Goal: Complete application form

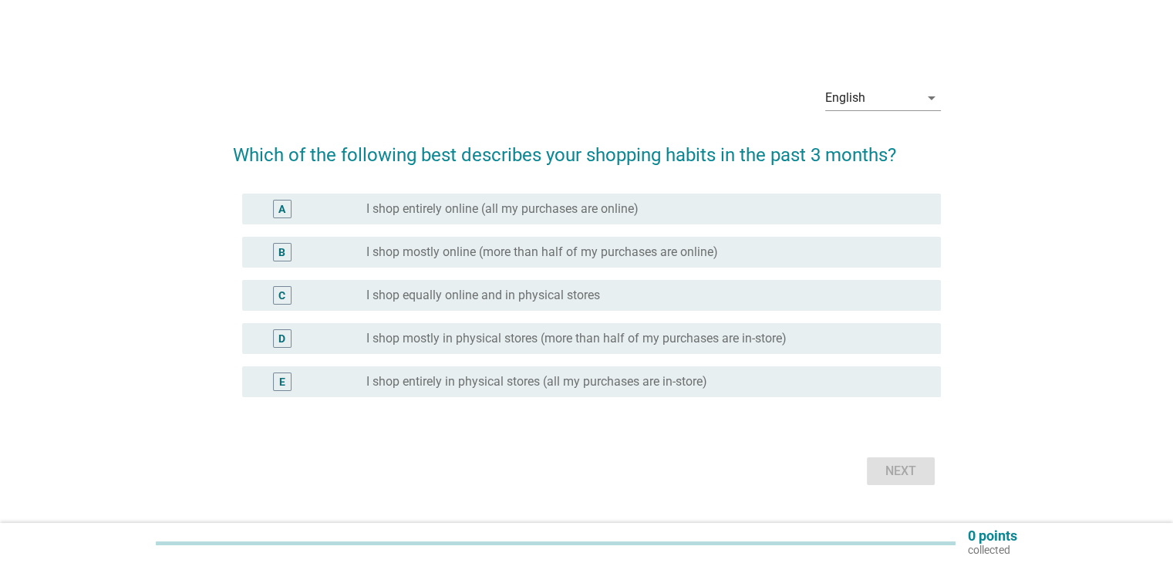
click at [71, 210] on div "English arrow_drop_down Which of the following best describes your shopping hab…" at bounding box center [586, 281] width 1099 height 441
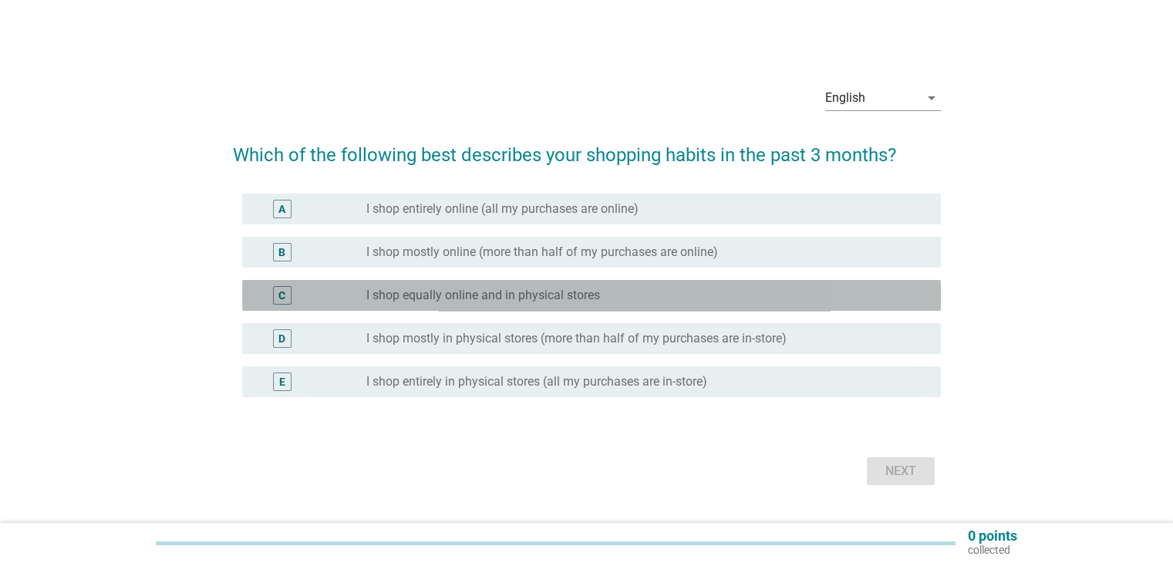
click at [546, 288] on label "I shop equally online and in physical stores" at bounding box center [483, 295] width 234 height 15
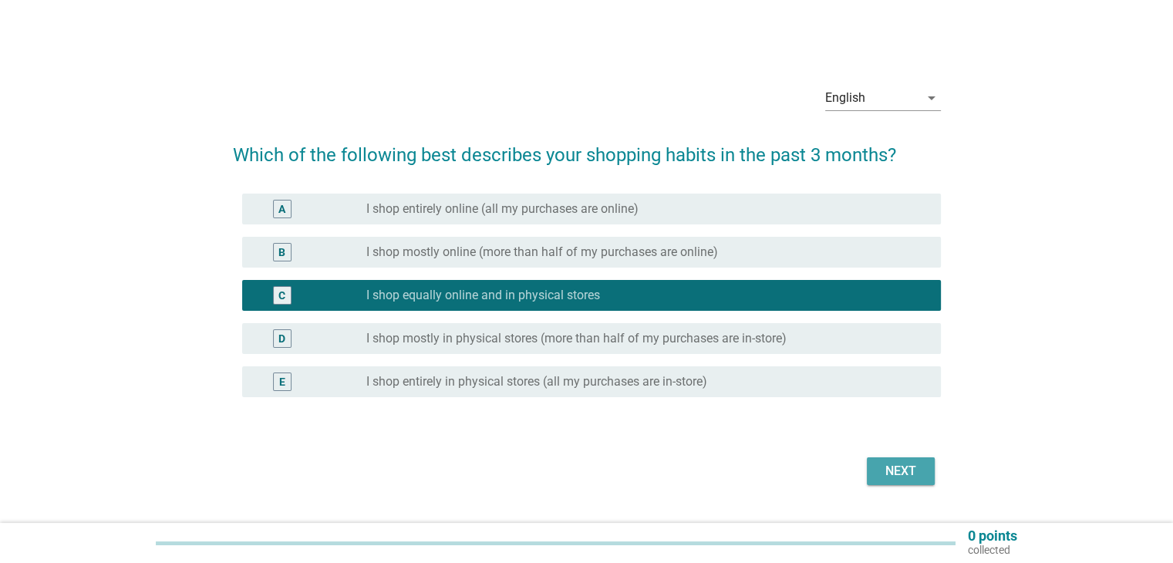
click at [575, 463] on div "Next" at bounding box center [900, 471] width 43 height 19
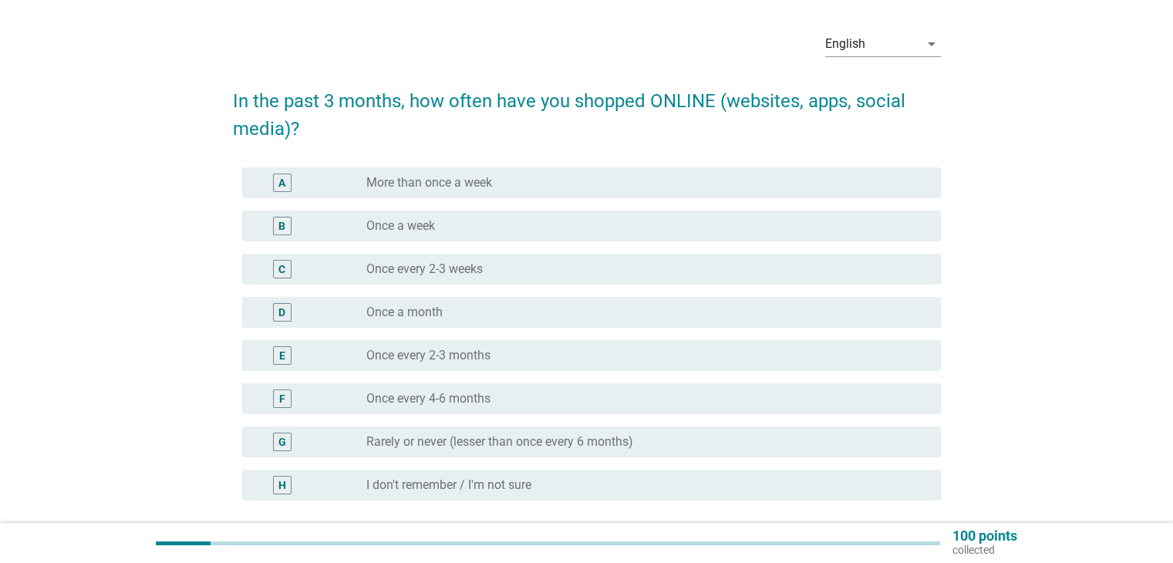
scroll to position [77, 0]
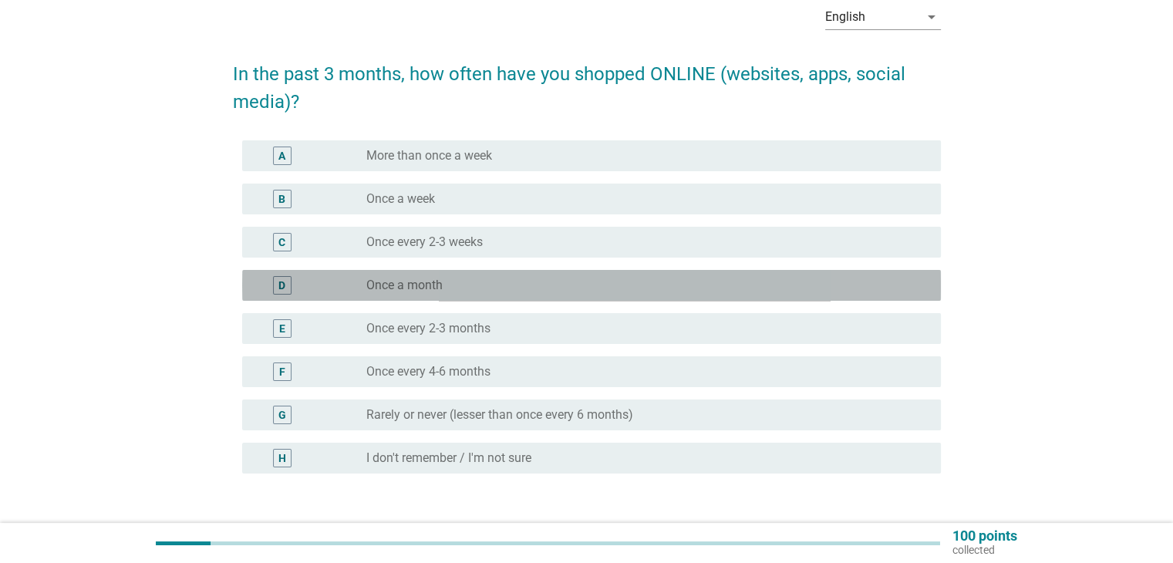
click at [409, 281] on label "Once a month" at bounding box center [404, 285] width 76 height 15
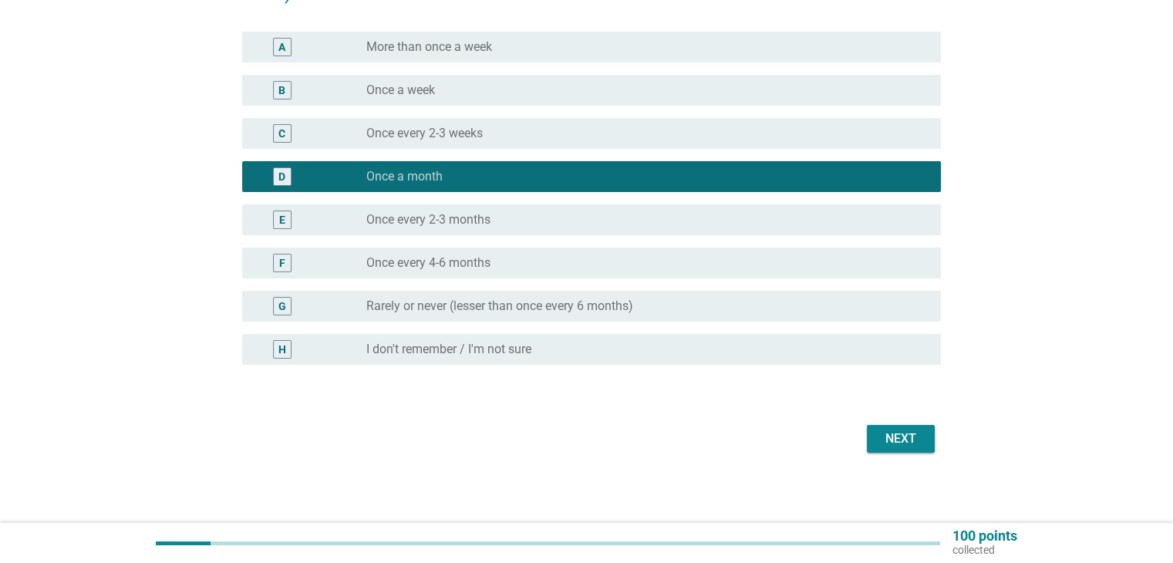
scroll to position [190, 0]
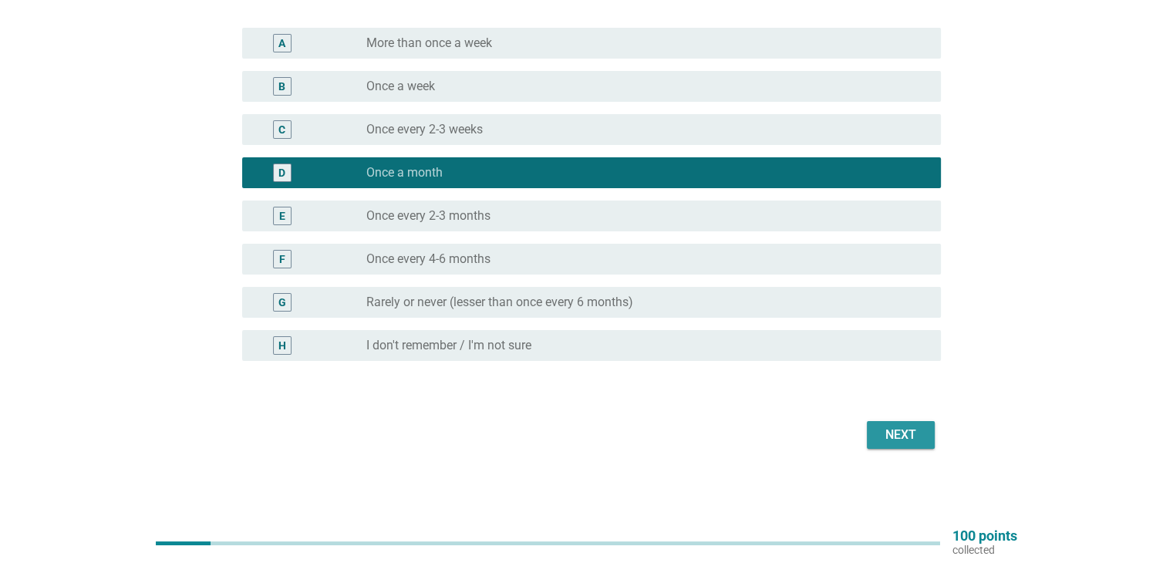
click at [575, 438] on div "Next" at bounding box center [900, 435] width 43 height 19
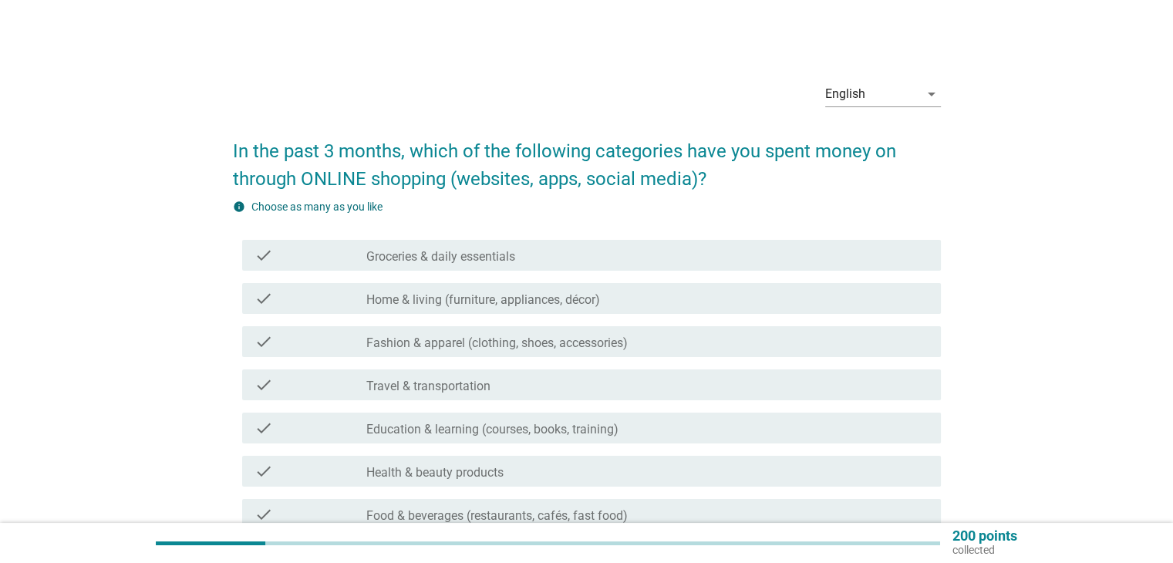
click at [426, 349] on label "Fashion & apparel (clothing, shoes, accessories)" at bounding box center [496, 342] width 261 height 15
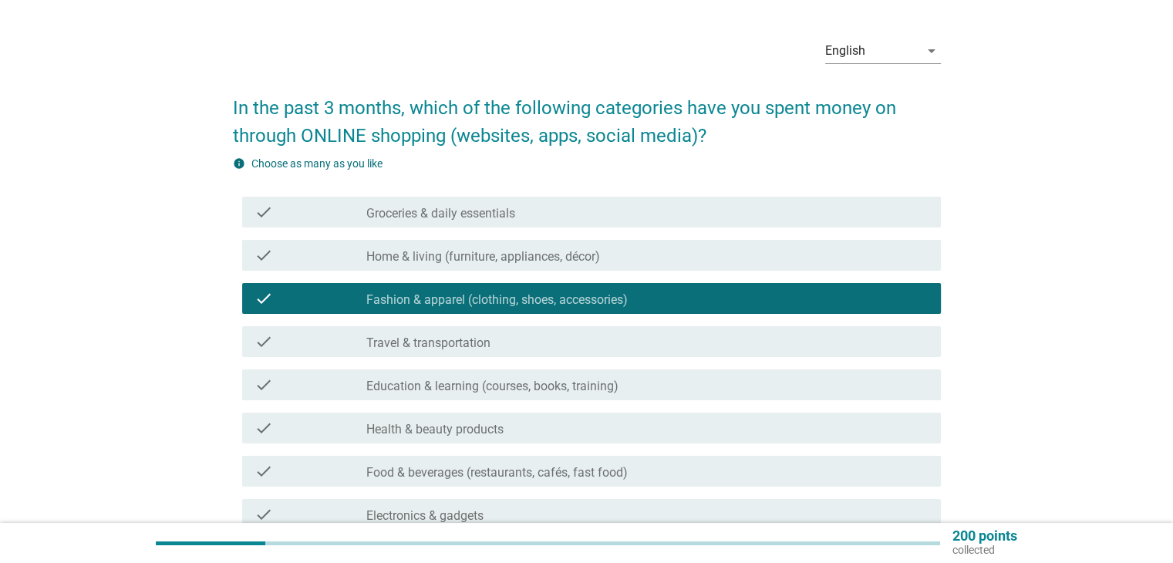
scroll to position [77, 0]
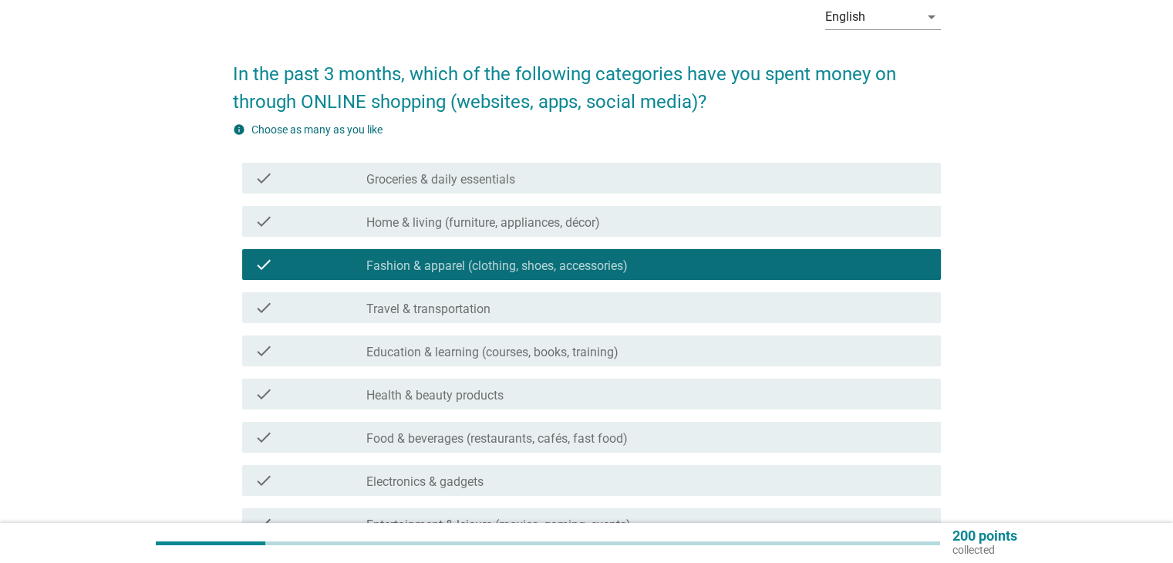
click at [373, 391] on label "Health & beauty products" at bounding box center [434, 395] width 137 height 15
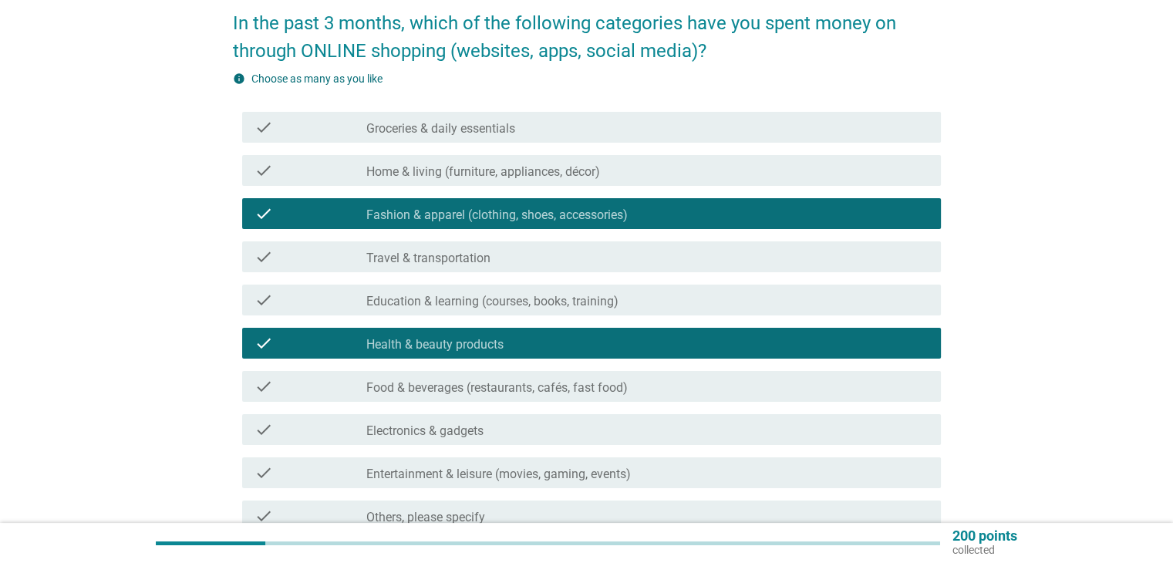
scroll to position [231, 0]
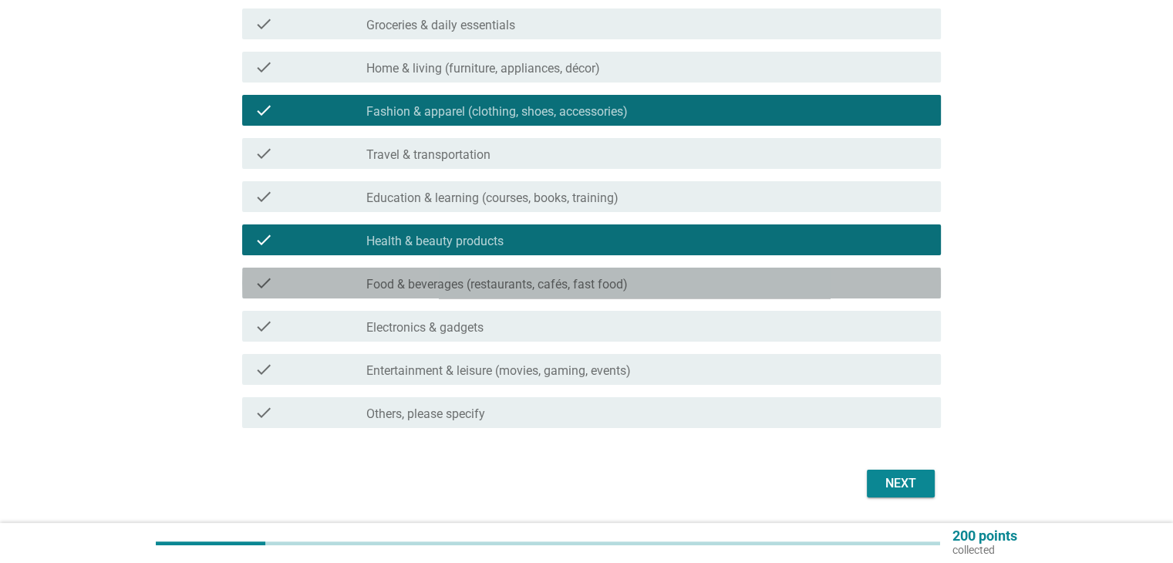
click at [373, 277] on label "Food & beverages (restaurants, cafés, fast food)" at bounding box center [496, 284] width 261 height 15
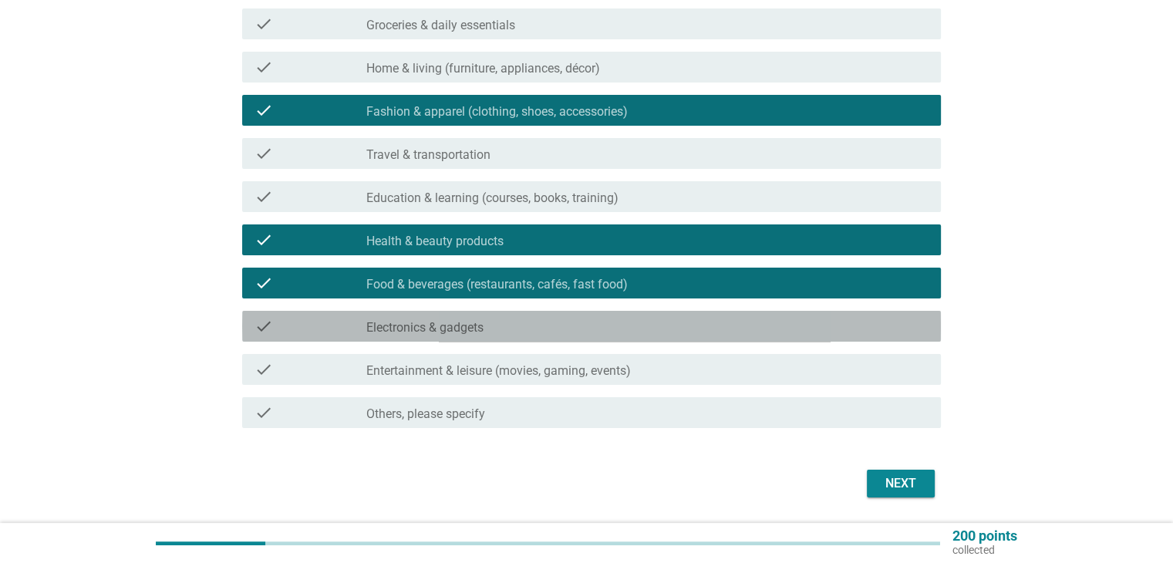
click at [335, 333] on div "check" at bounding box center [310, 326] width 113 height 19
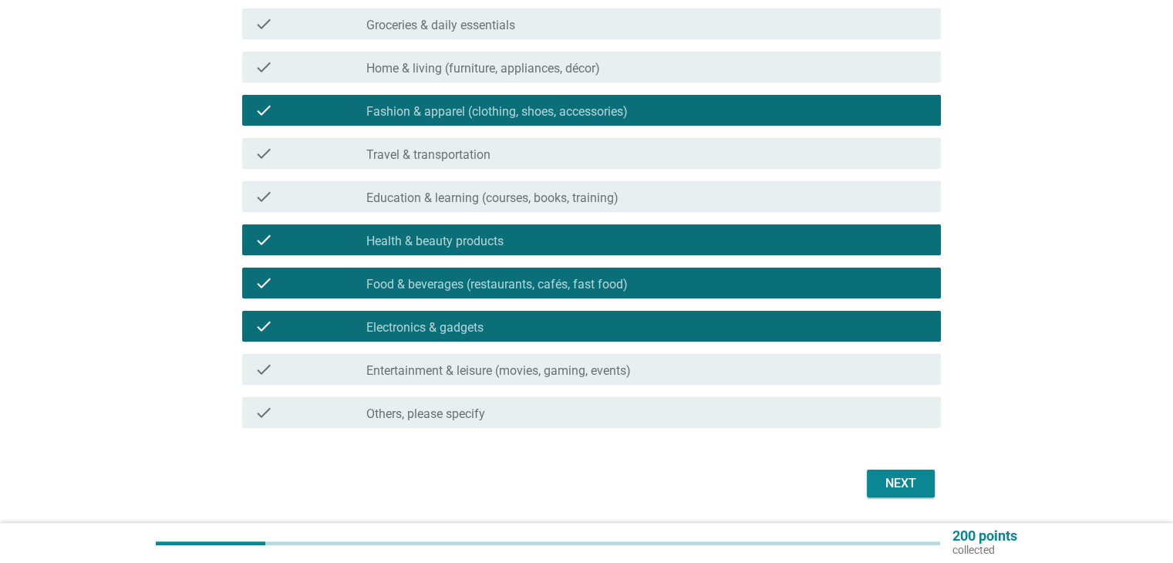
click at [321, 389] on div "check check_box_outline_blank Entertainment & leisure (movies, gaming, events)" at bounding box center [587, 369] width 708 height 43
click at [327, 378] on div "check" at bounding box center [310, 369] width 113 height 19
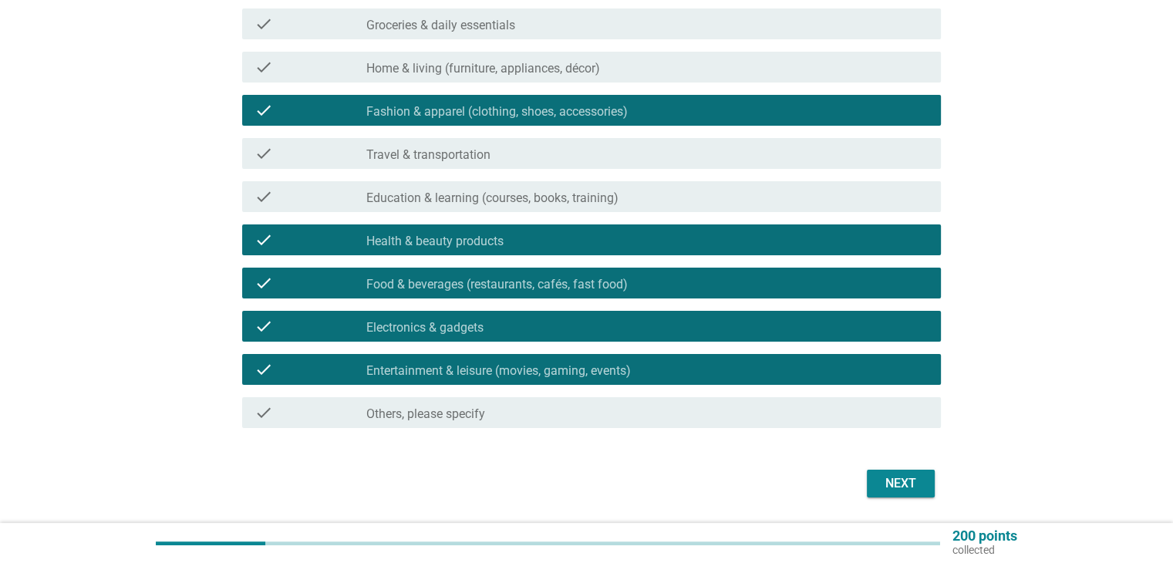
scroll to position [0, 0]
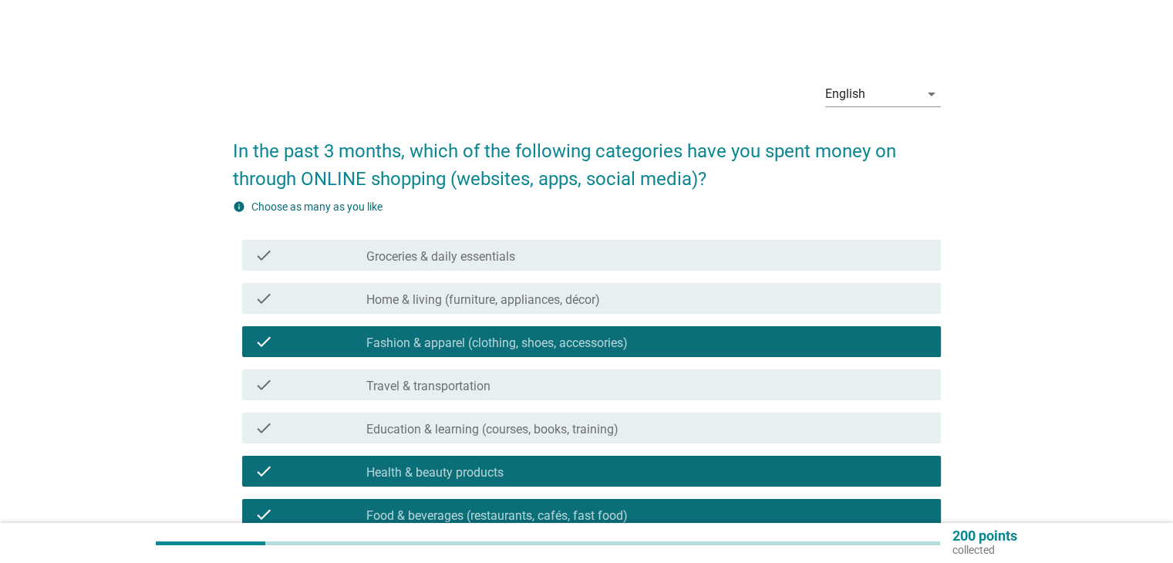
click at [362, 306] on div "check" at bounding box center [310, 298] width 113 height 19
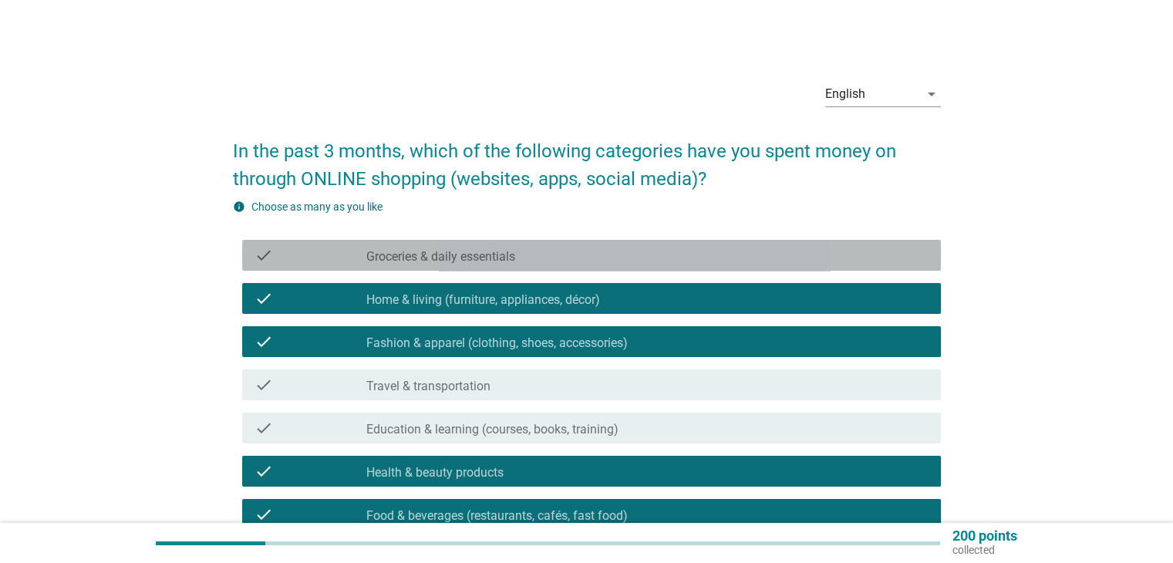
click at [364, 240] on div "check check_box_outline_blank Groceries & daily essentials" at bounding box center [591, 255] width 699 height 31
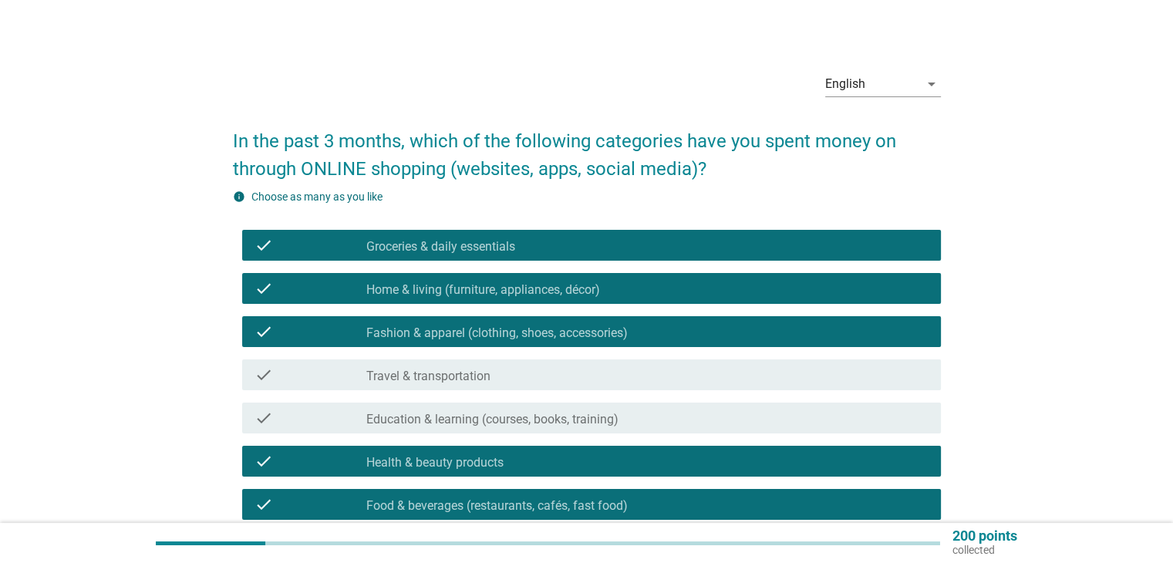
scroll to position [231, 0]
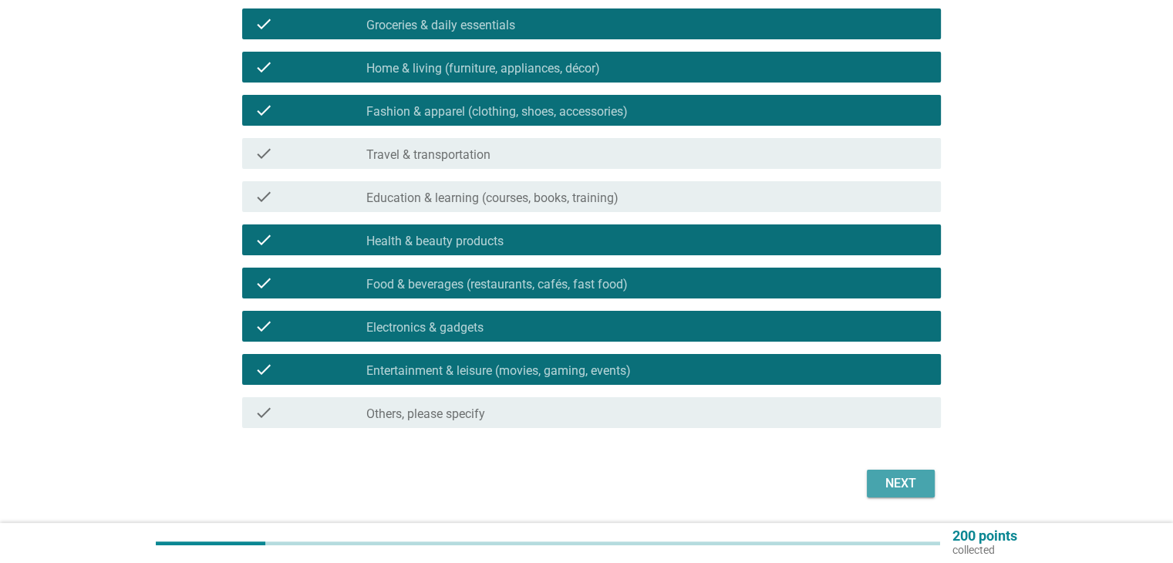
click at [575, 485] on div "Next" at bounding box center [900, 483] width 43 height 19
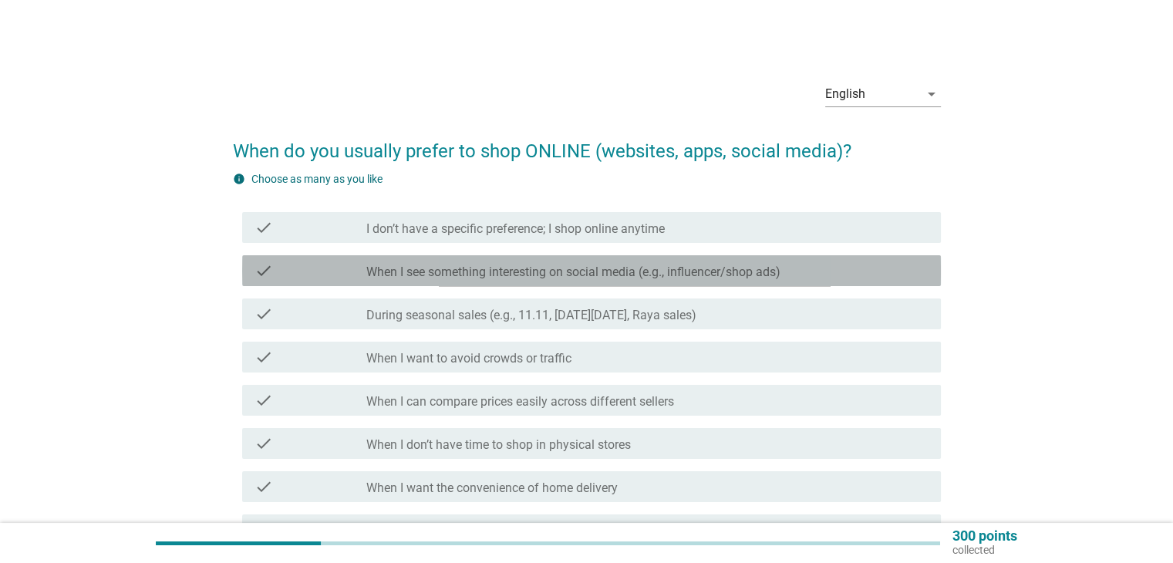
click at [401, 282] on div "check check_box_outline_blank When I see something interesting on social media …" at bounding box center [591, 270] width 699 height 31
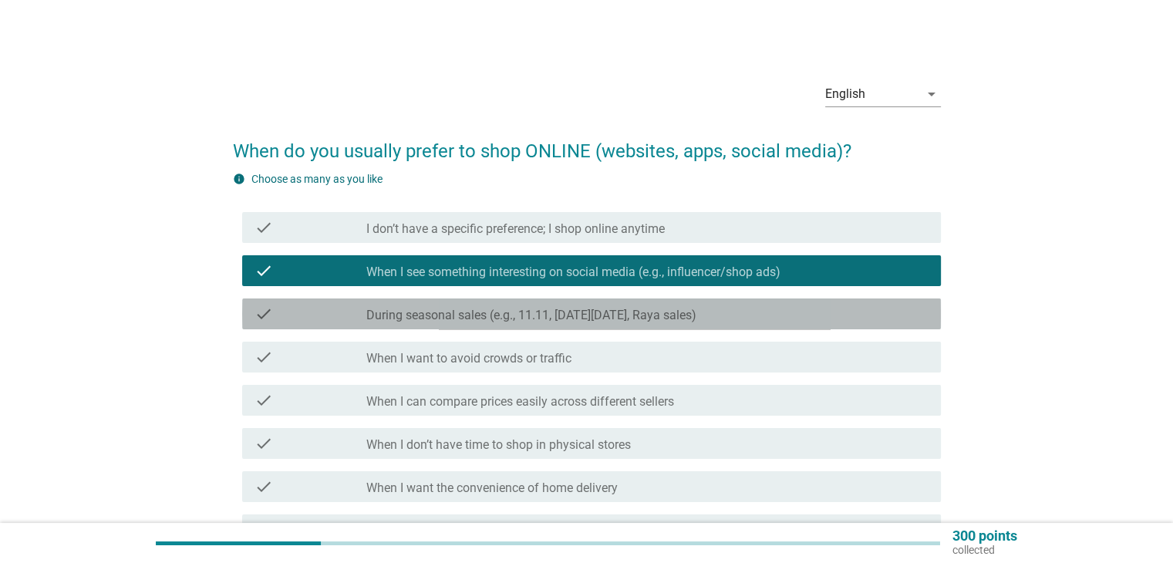
click at [389, 308] on label "During seasonal sales (e.g., 11.11, [DATE][DATE], Raya sales)" at bounding box center [531, 315] width 330 height 15
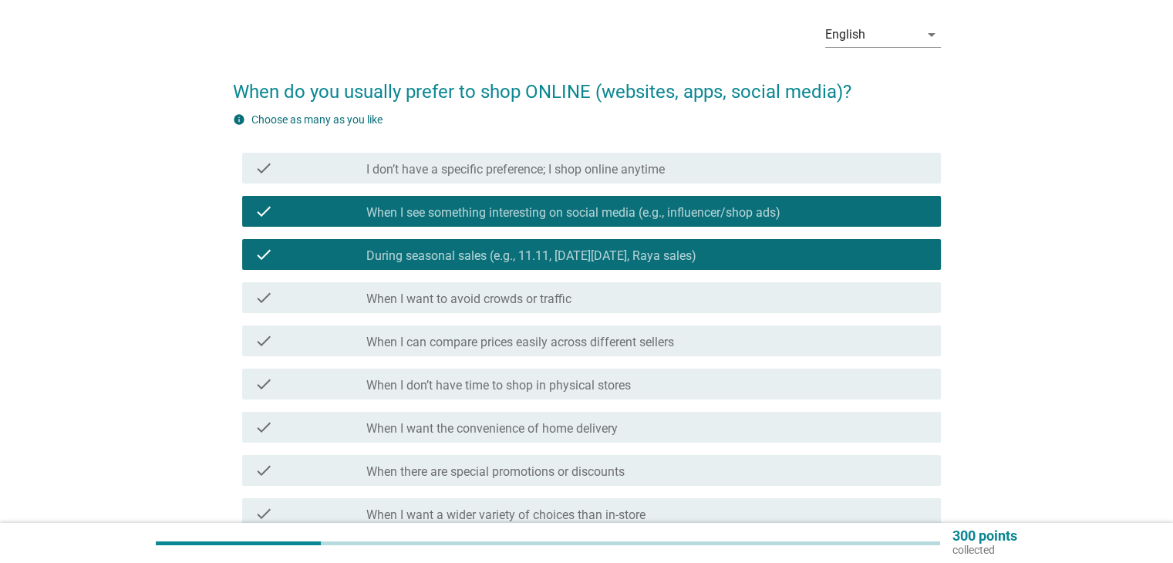
scroll to position [77, 0]
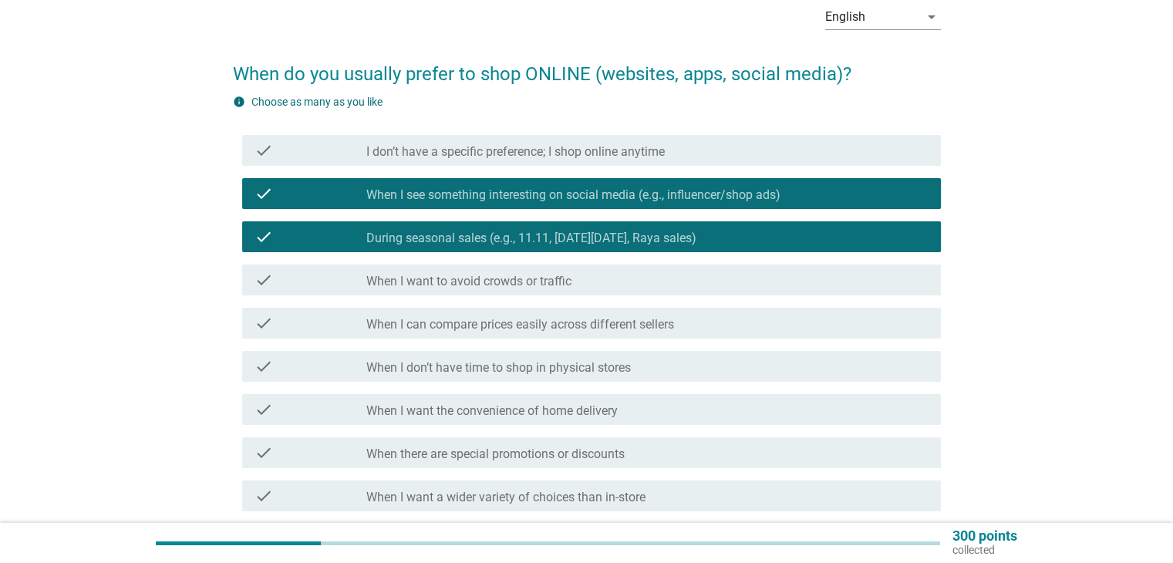
drag, startPoint x: 396, startPoint y: 325, endPoint x: 401, endPoint y: 318, distance: 8.3
click at [398, 322] on label "When I can compare prices easily across different sellers" at bounding box center [520, 324] width 308 height 15
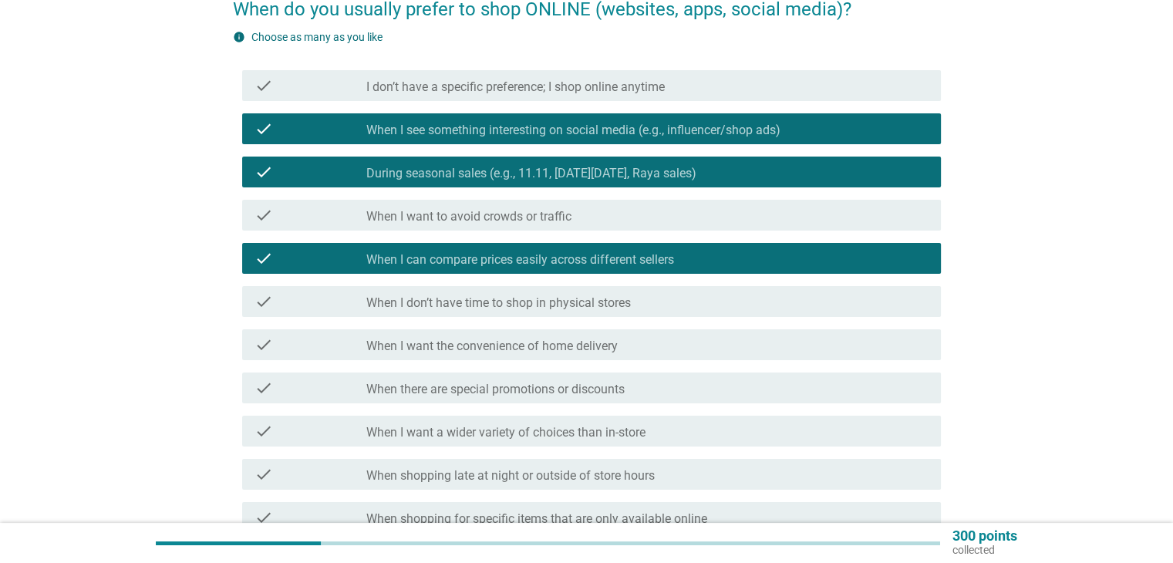
scroll to position [154, 0]
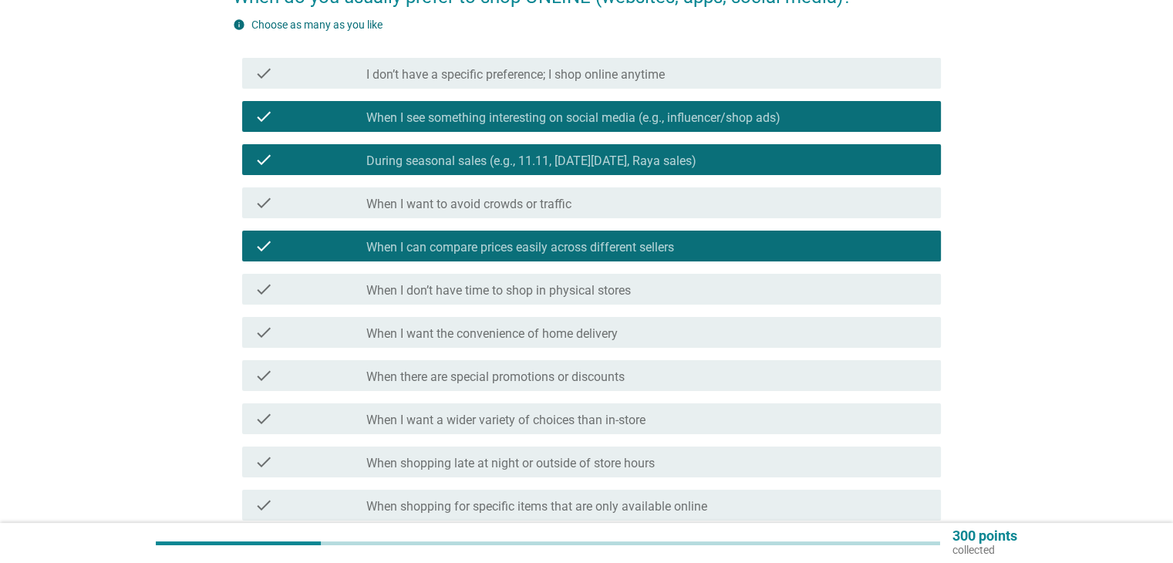
click at [489, 328] on label "When I want the convenience of home delivery" at bounding box center [491, 333] width 251 height 15
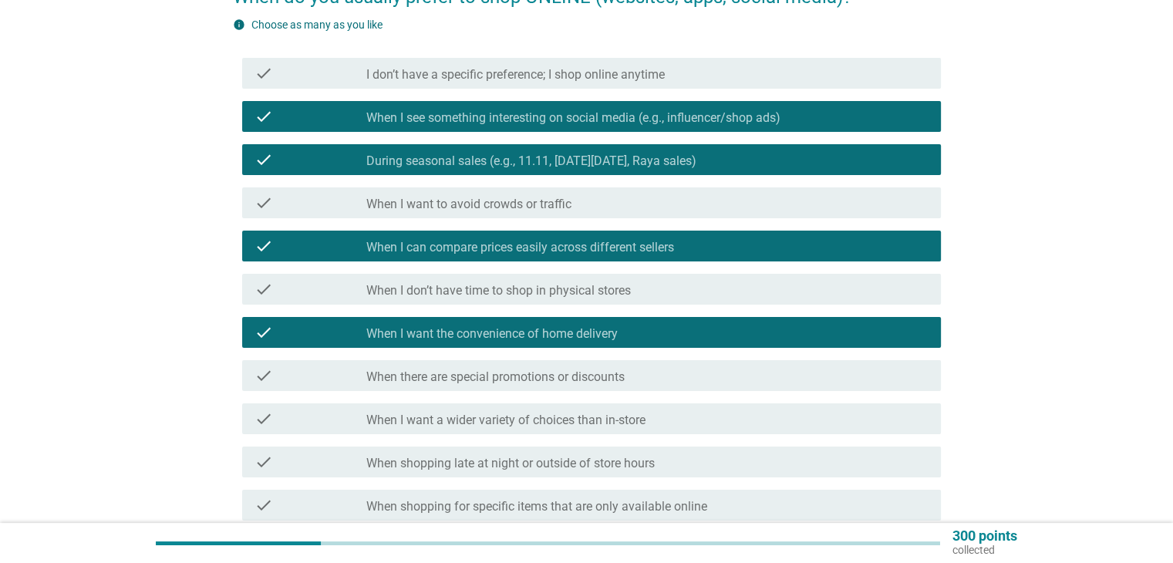
click at [491, 374] on label "When there are special promotions or discounts" at bounding box center [495, 376] width 258 height 15
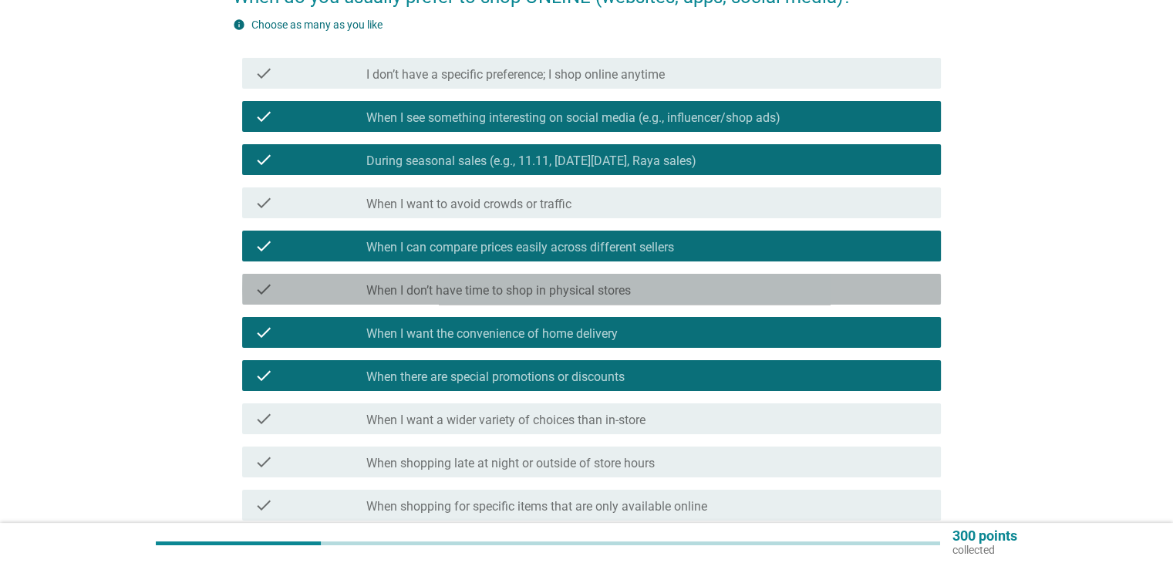
click at [495, 276] on div "check check_box_outline_blank When I don’t have time to shop in physical stores" at bounding box center [591, 289] width 699 height 31
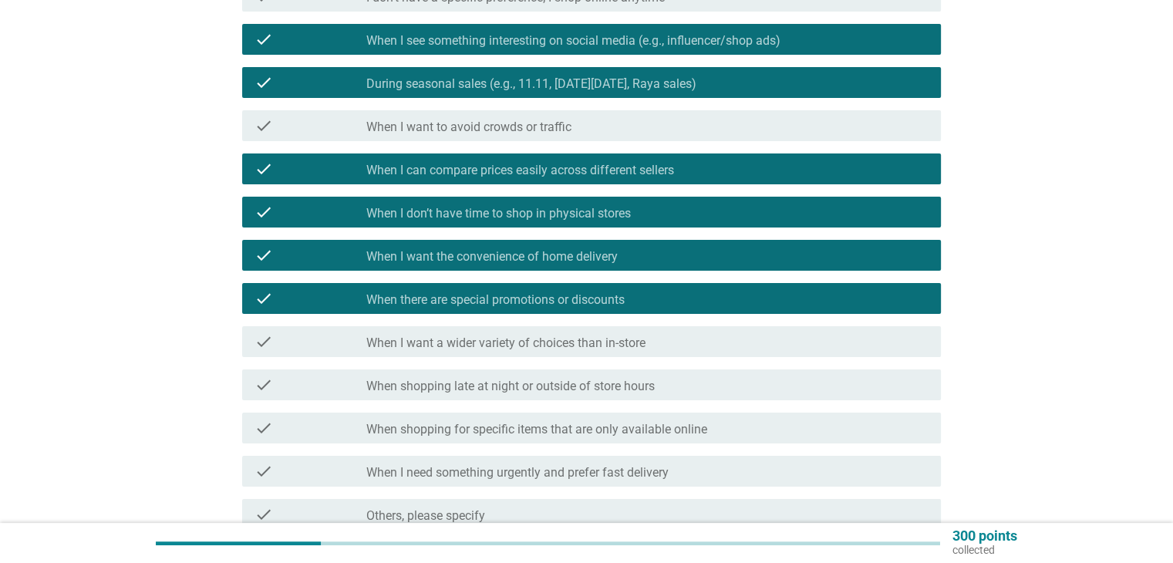
click at [76, 349] on div "English arrow_drop_down When do you usually prefer to shop ONLINE (websites, ap…" at bounding box center [586, 221] width 1099 height 790
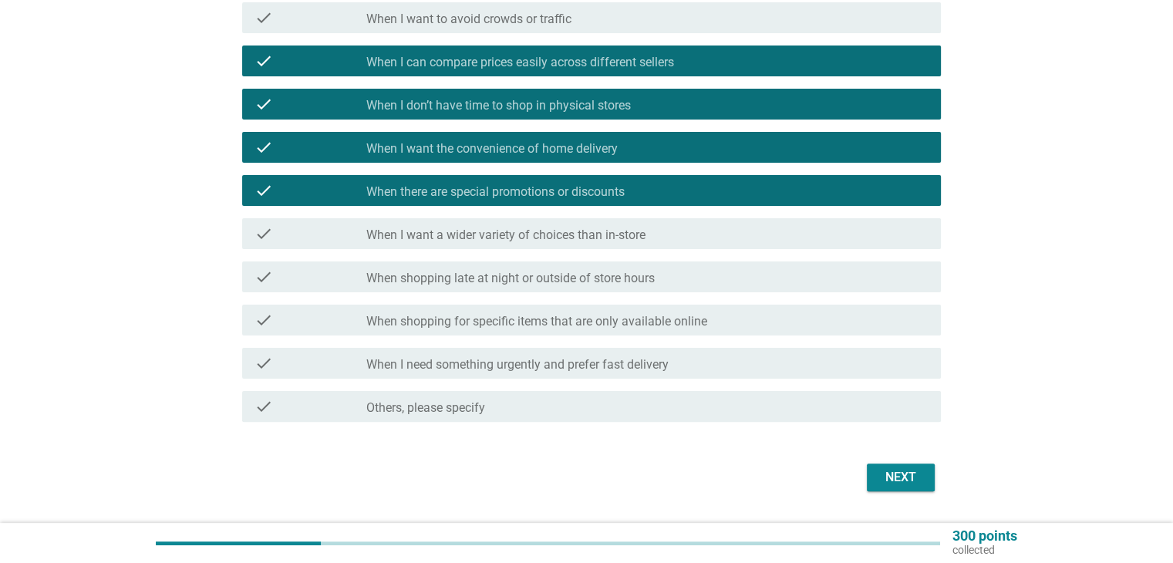
scroll to position [382, 0]
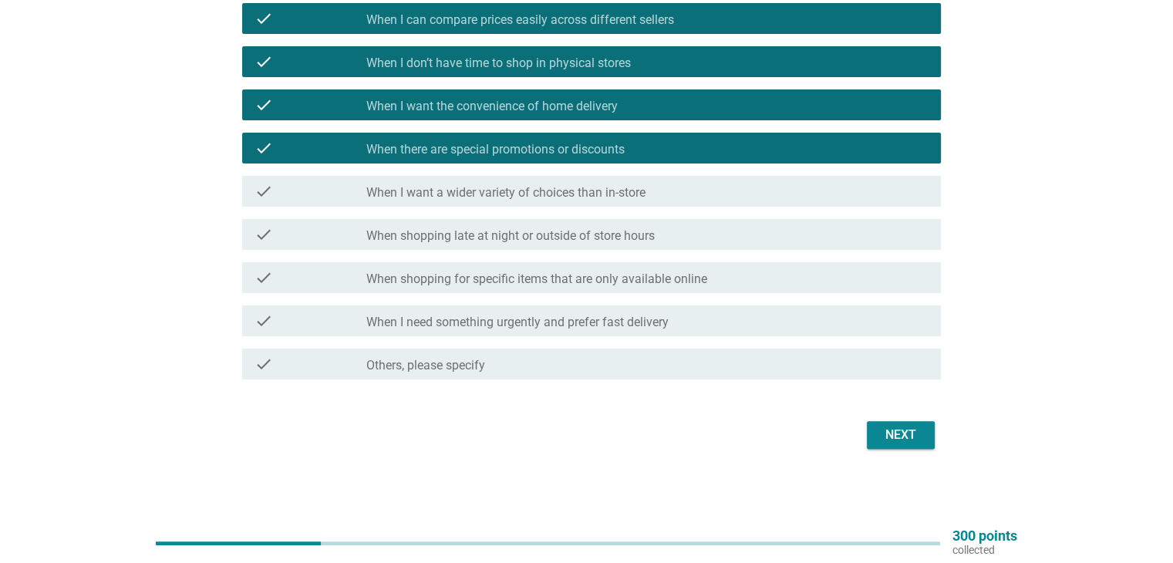
click at [570, 186] on label "When I want a wider variety of choices than in-store" at bounding box center [505, 192] width 279 height 15
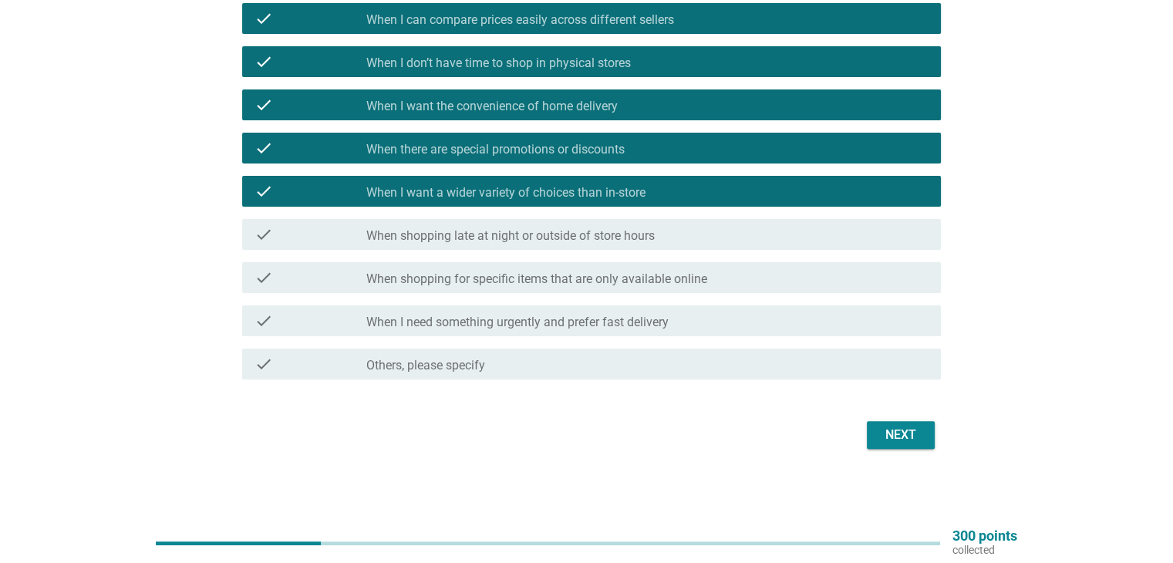
click at [408, 284] on label "When shopping for specific items that are only available online" at bounding box center [536, 278] width 341 height 15
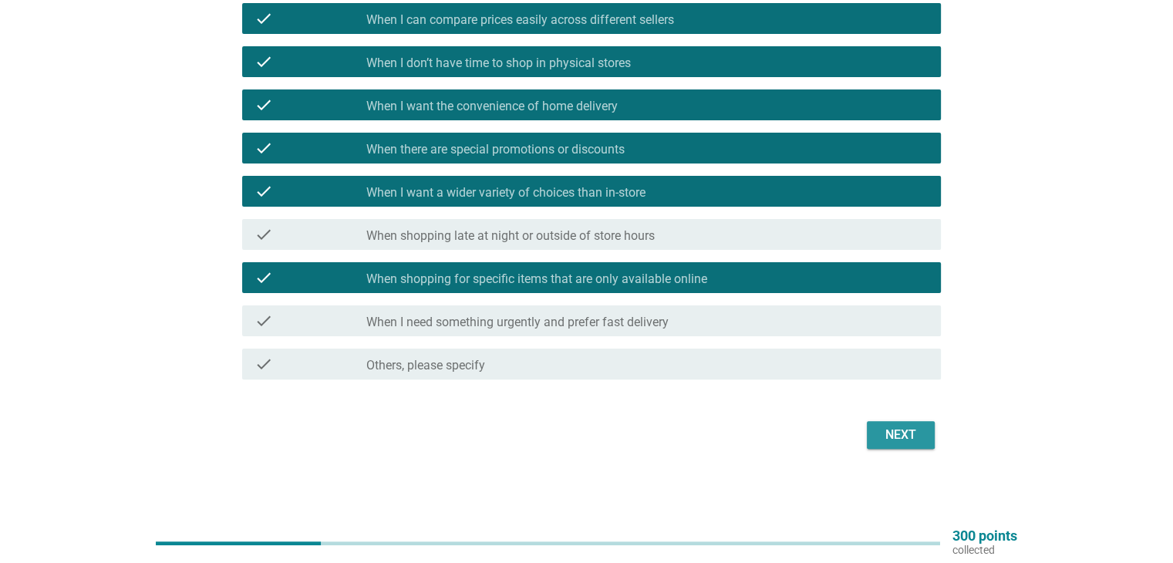
click at [575, 448] on button "Next" at bounding box center [901, 435] width 68 height 28
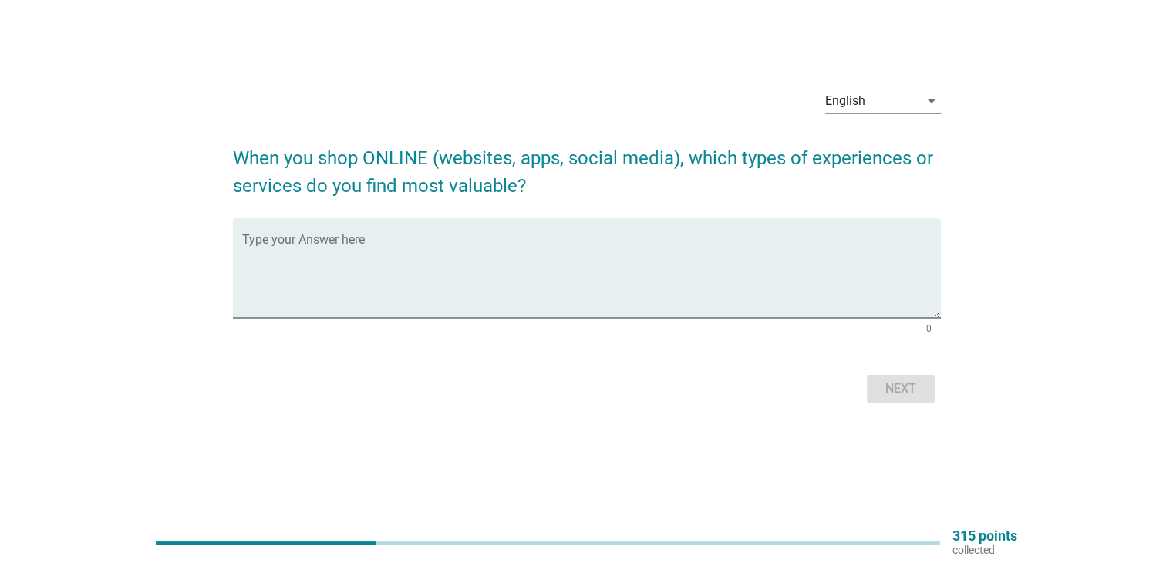
scroll to position [0, 0]
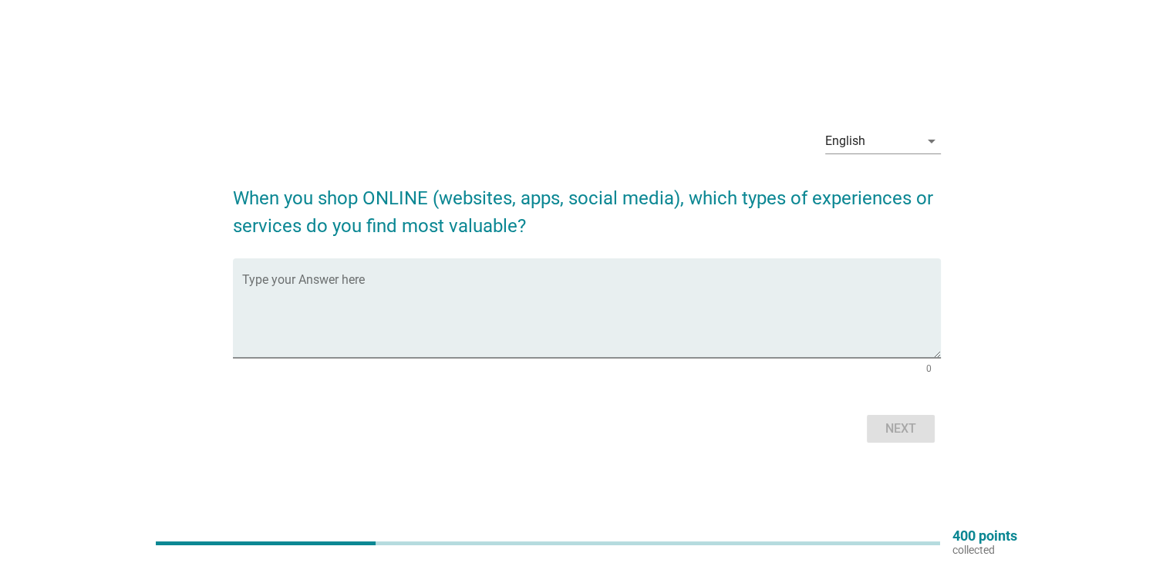
click at [575, 430] on div "Next" at bounding box center [587, 428] width 708 height 37
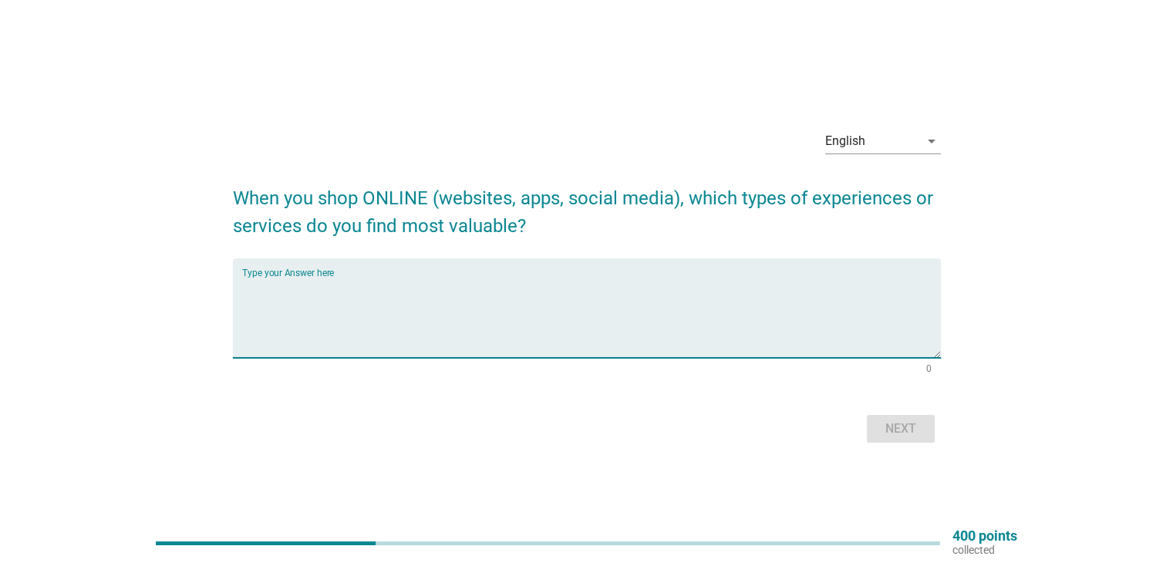
click at [385, 312] on textarea "Type your Answer here" at bounding box center [591, 317] width 699 height 81
type textarea "Search engine"
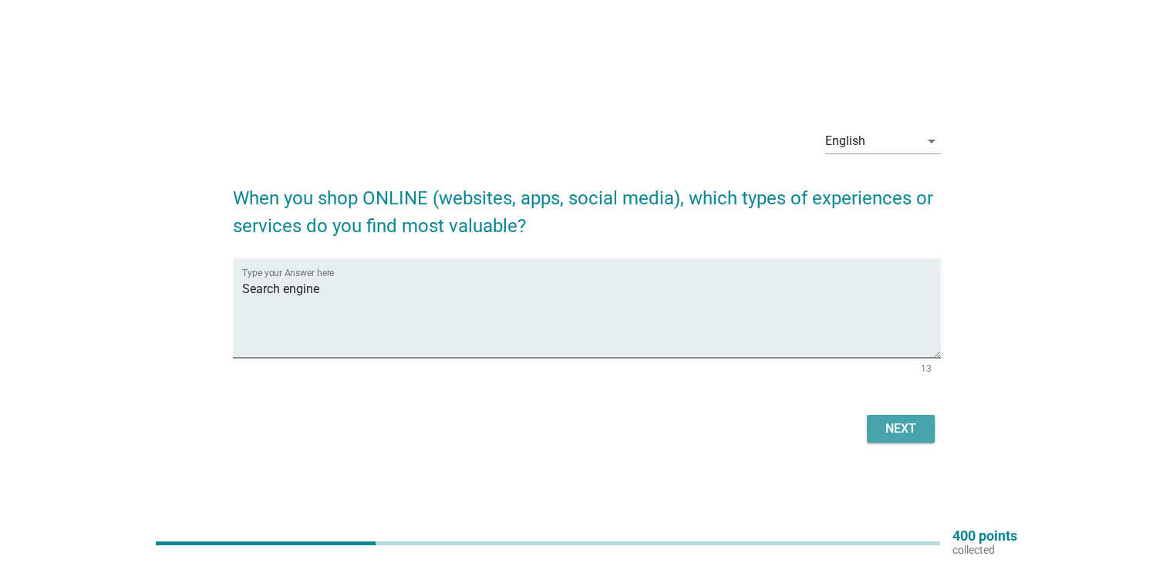
click at [575, 433] on button "Next" at bounding box center [901, 429] width 68 height 28
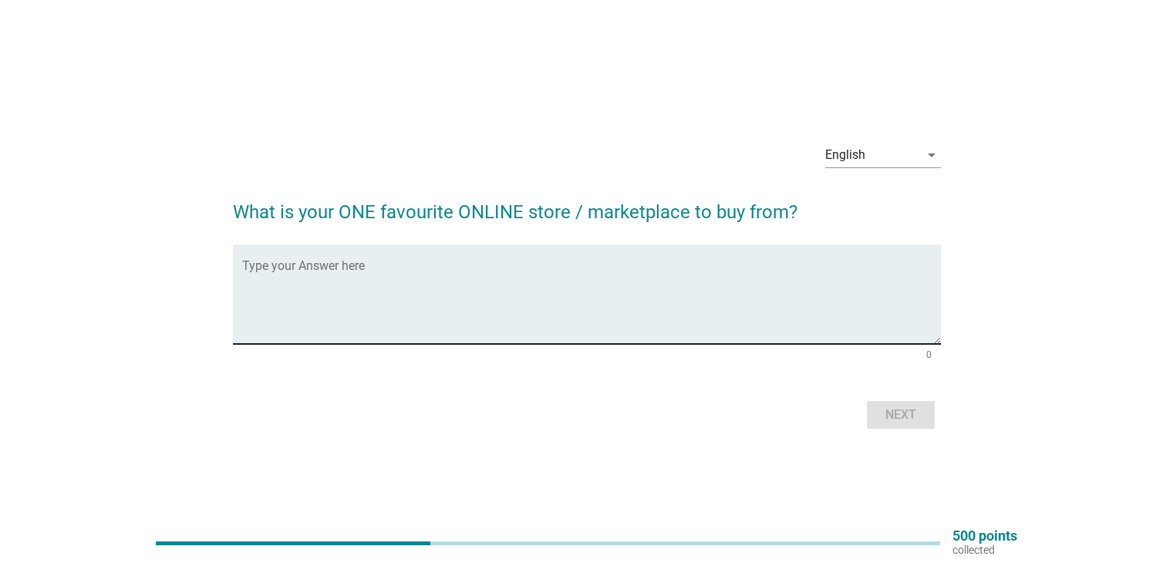
click at [357, 265] on textarea "Type your Answer here" at bounding box center [591, 303] width 699 height 81
type textarea "shoppee"
click at [575, 409] on div "Next" at bounding box center [900, 415] width 43 height 19
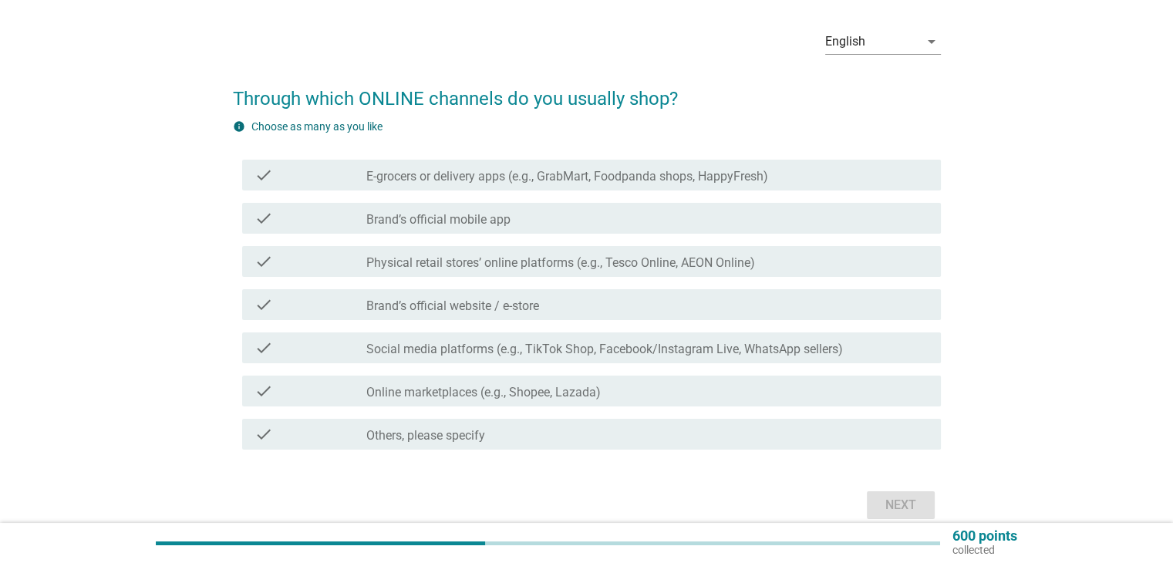
scroll to position [77, 0]
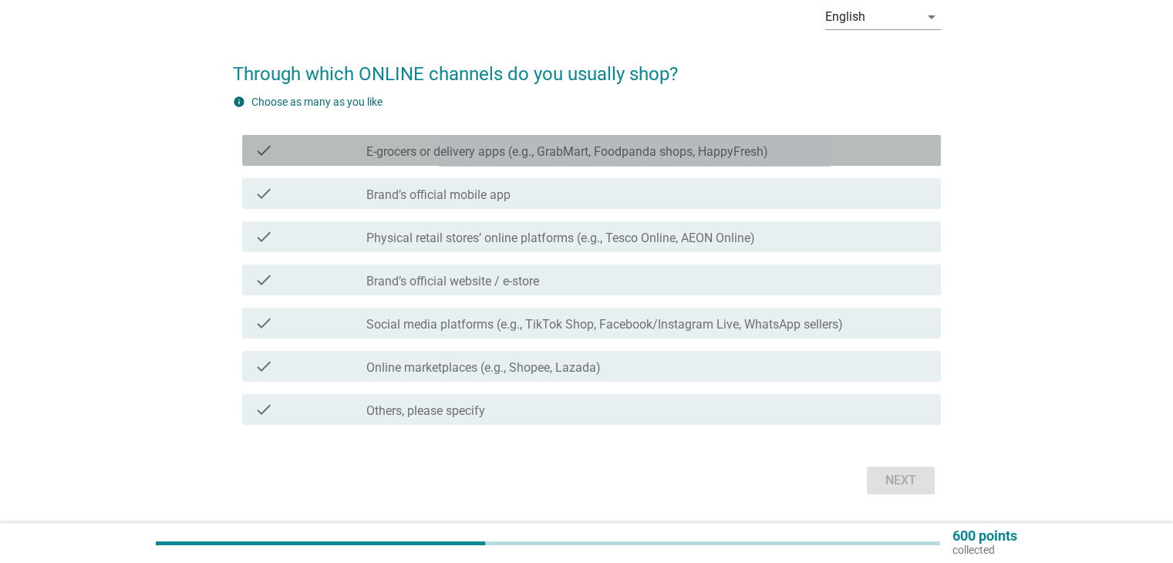
click at [400, 163] on div "check check_box_outline_blank E-grocers or delivery apps (e.g., GrabMart, Foodp…" at bounding box center [591, 150] width 699 height 31
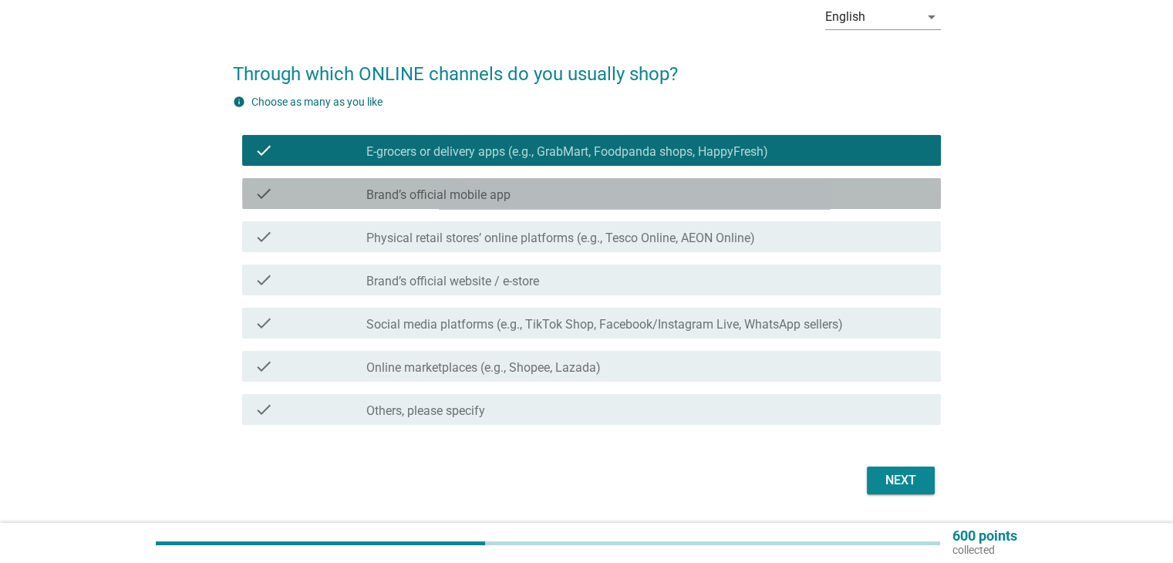
click at [397, 201] on label "Brand’s official mobile app" at bounding box center [438, 194] width 144 height 15
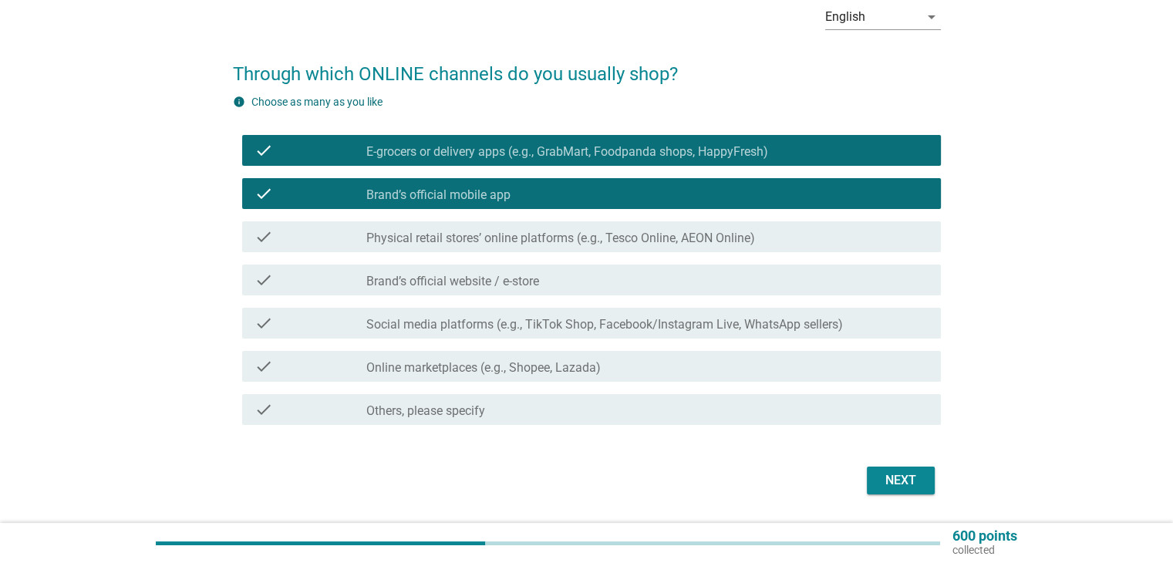
click at [397, 237] on label "Physical retail stores’ online platforms (e.g., Tesco Online, AEON Online)" at bounding box center [560, 238] width 389 height 15
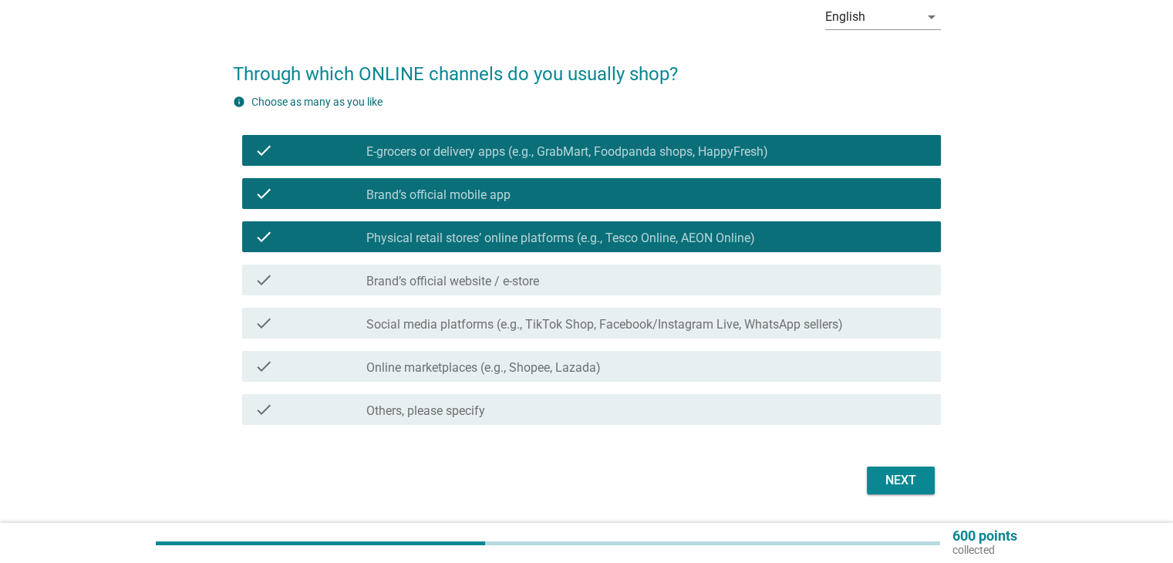
click at [390, 274] on label "Brand’s official website / e-store" at bounding box center [452, 281] width 173 height 15
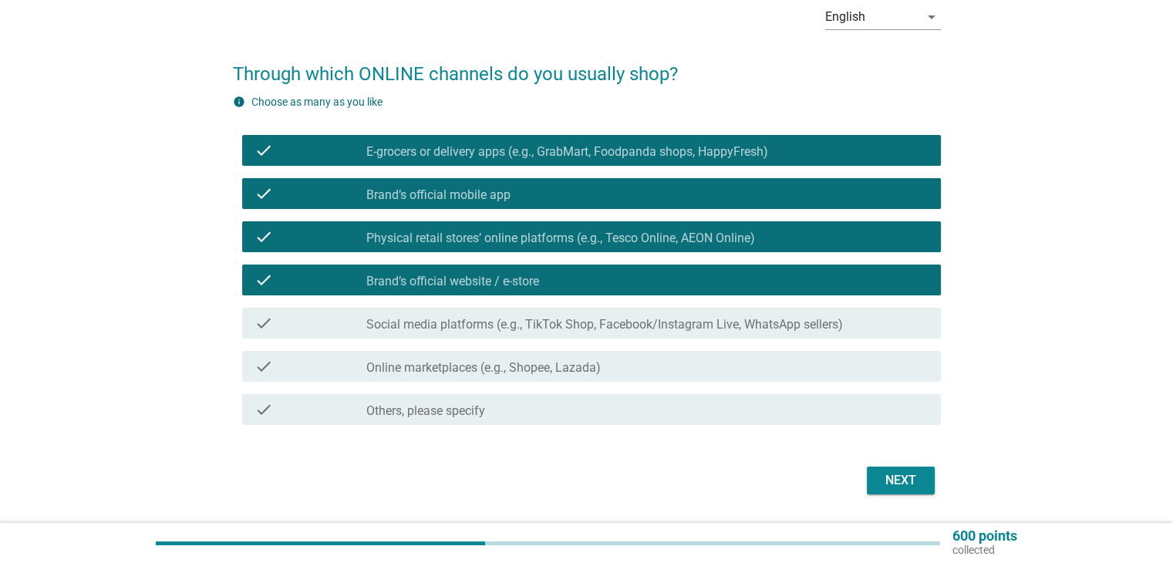
drag, startPoint x: 379, startPoint y: 318, endPoint x: 380, endPoint y: 328, distance: 9.3
click at [380, 321] on label "Social media platforms (e.g., TikTok Shop, Facebook/Instagram Live, WhatsApp se…" at bounding box center [604, 324] width 477 height 15
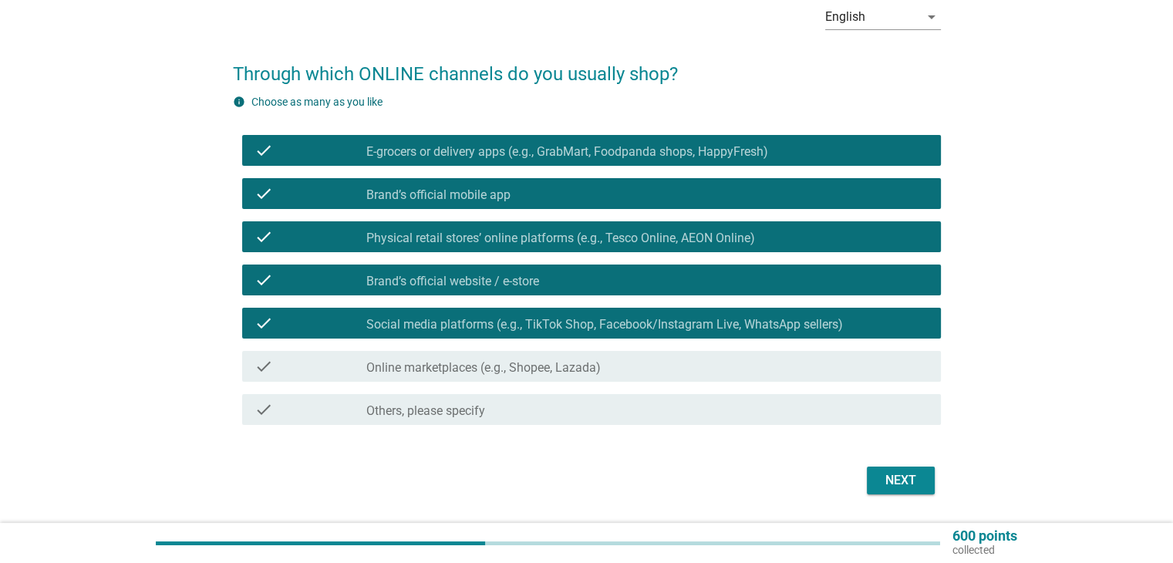
click at [379, 369] on label "Online marketplaces (e.g., Shopee, Lazada)" at bounding box center [483, 367] width 234 height 15
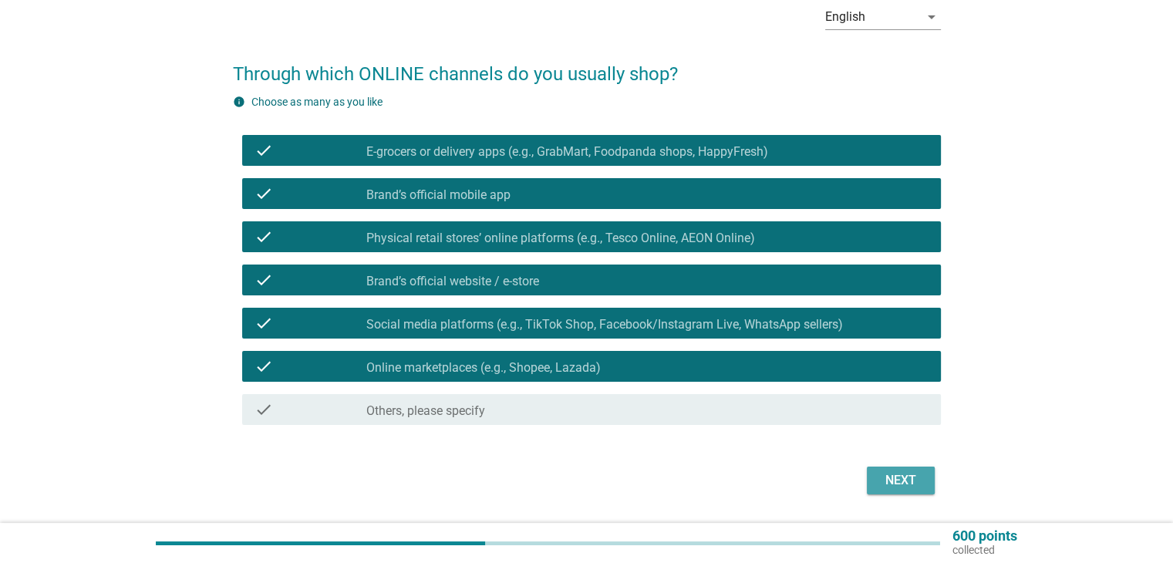
click at [575, 485] on div "Next" at bounding box center [900, 480] width 43 height 19
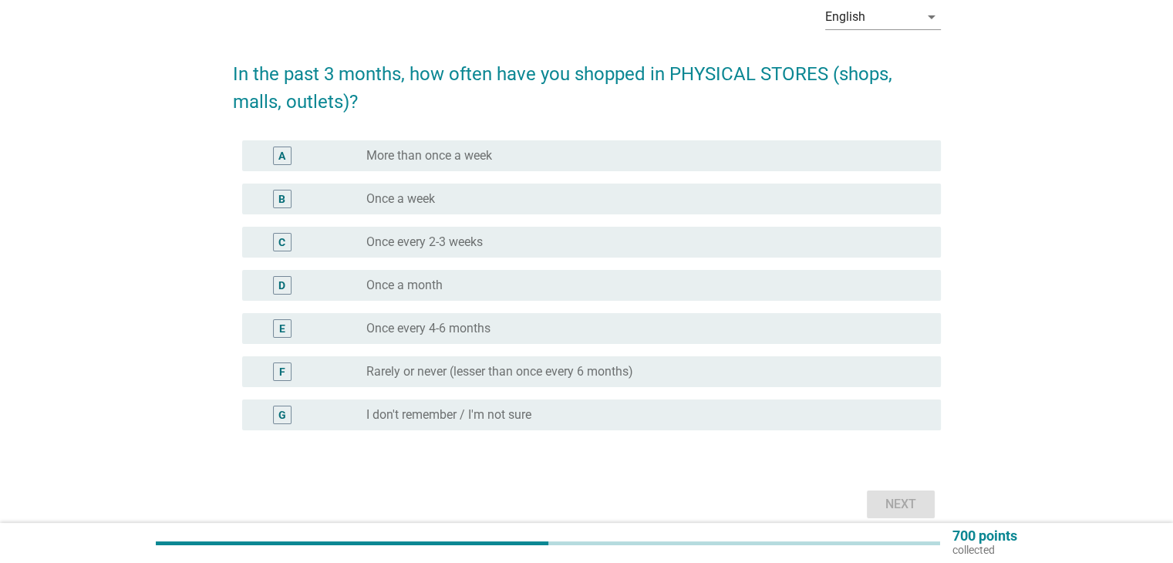
click at [192, 290] on div "English arrow_drop_down In the past 3 months, how often have you shopped in PHY…" at bounding box center [586, 257] width 1099 height 555
click at [482, 283] on div "radio_button_unchecked Once a month" at bounding box center [640, 285] width 549 height 15
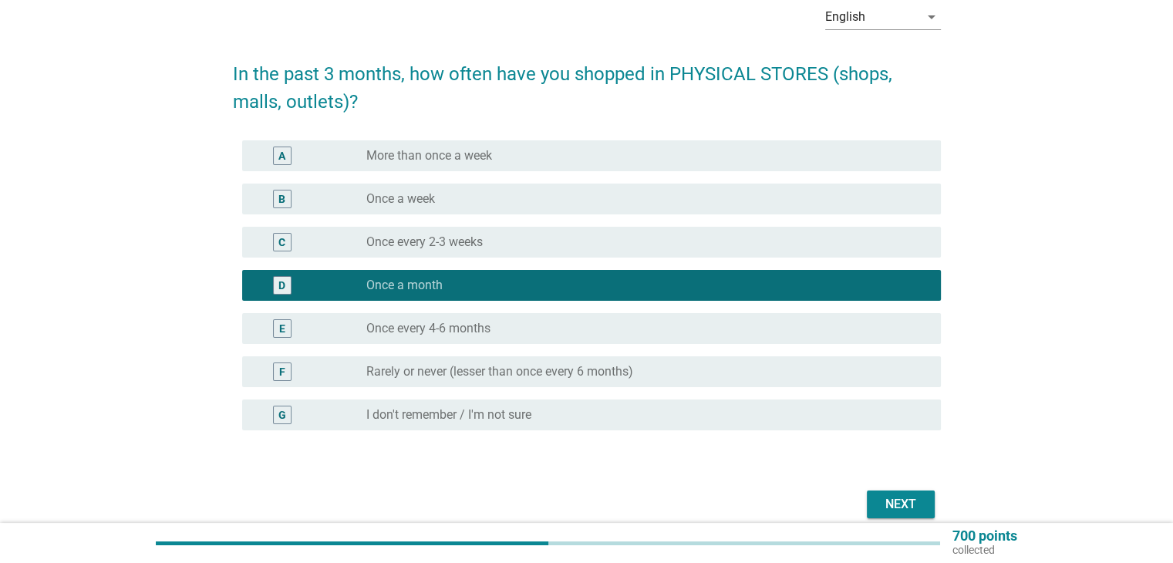
click at [575, 491] on button "Next" at bounding box center [901, 504] width 68 height 28
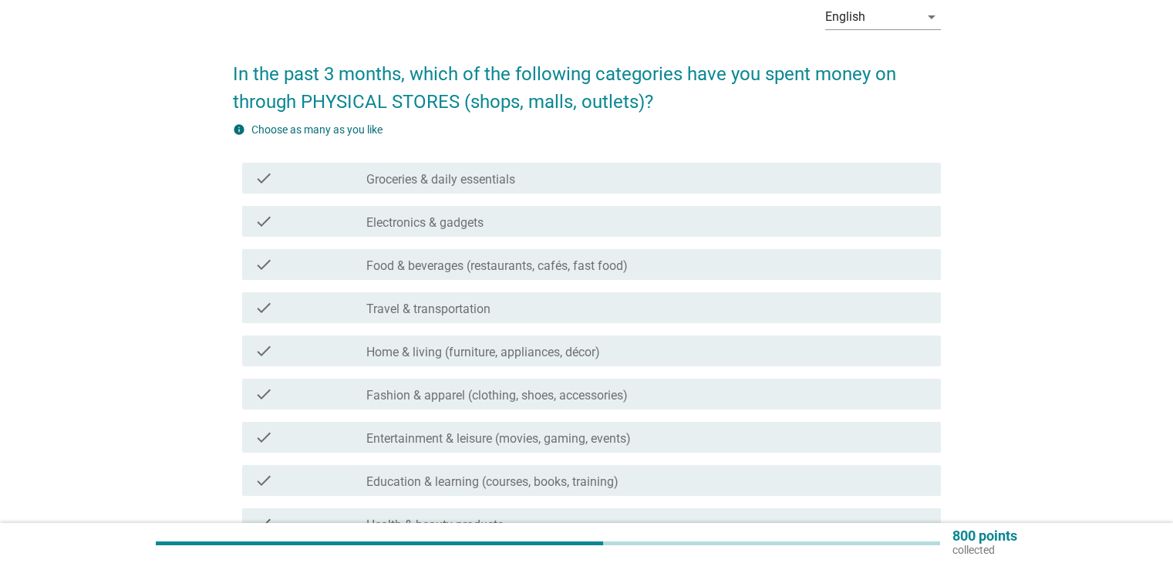
click at [479, 183] on label "Groceries & daily essentials" at bounding box center [440, 179] width 149 height 15
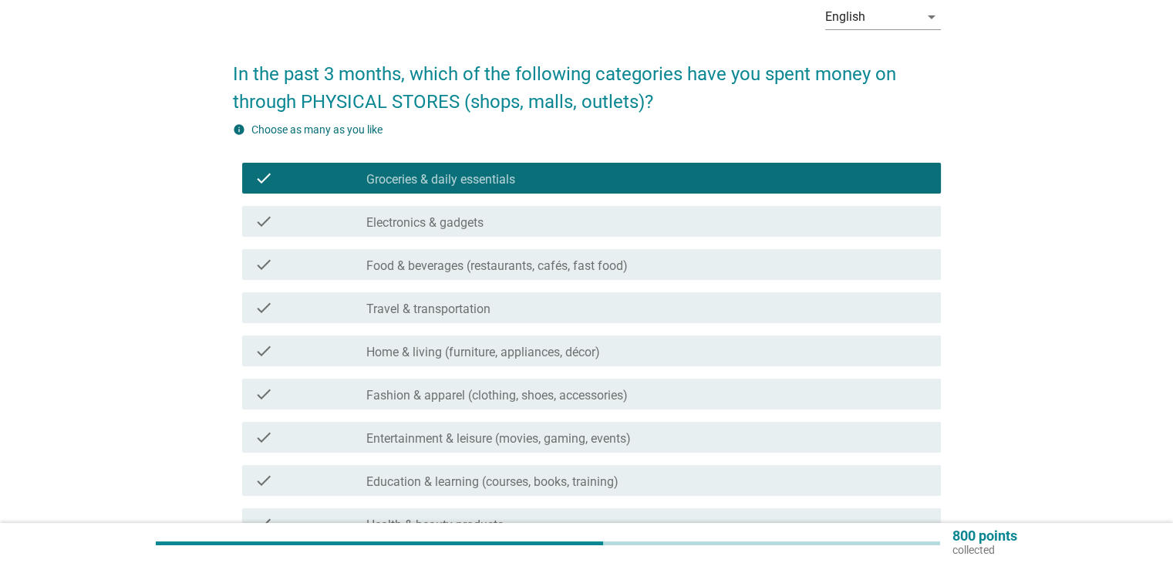
scroll to position [154, 0]
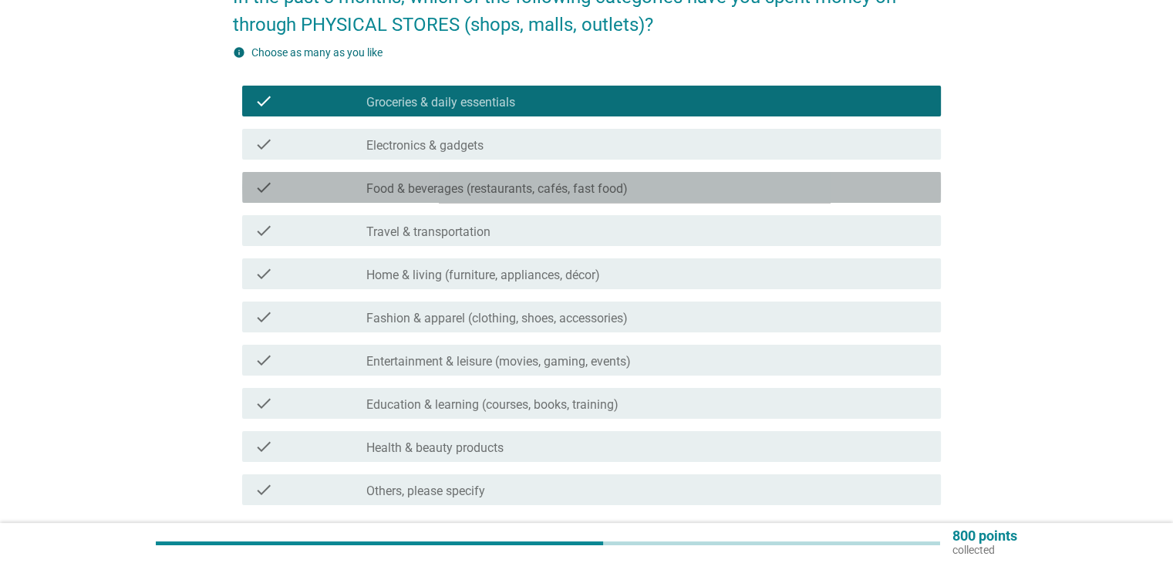
click at [487, 197] on div "check check_box_outline_blank Food & beverages (restaurants, cafés, fast food)" at bounding box center [591, 187] width 699 height 31
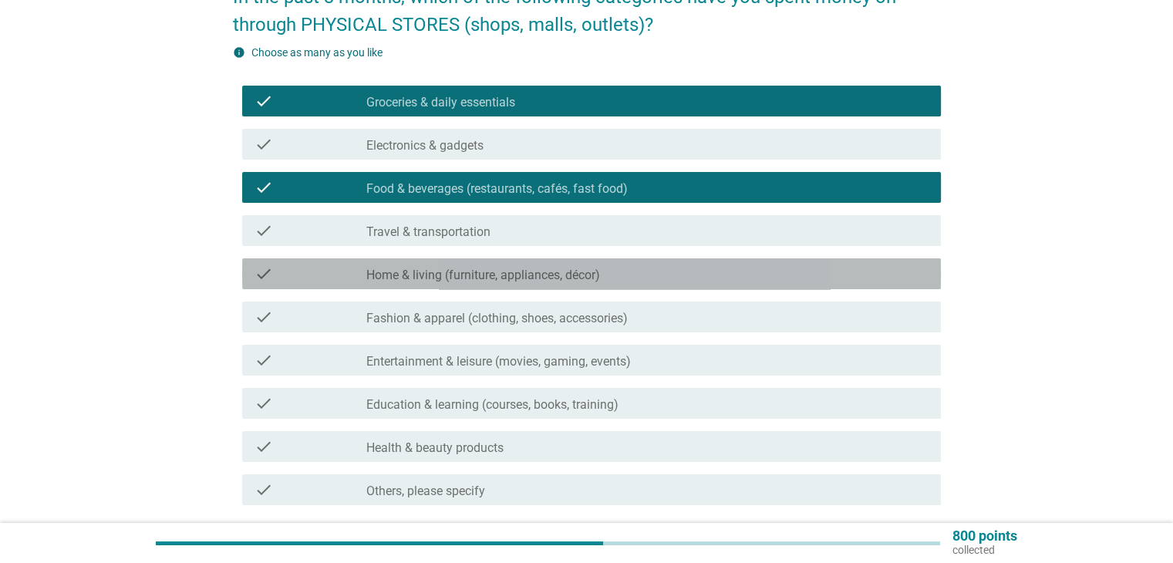
click at [396, 286] on div "check check_box_outline_blank Home & living (furniture, appliances, décor)" at bounding box center [591, 273] width 699 height 31
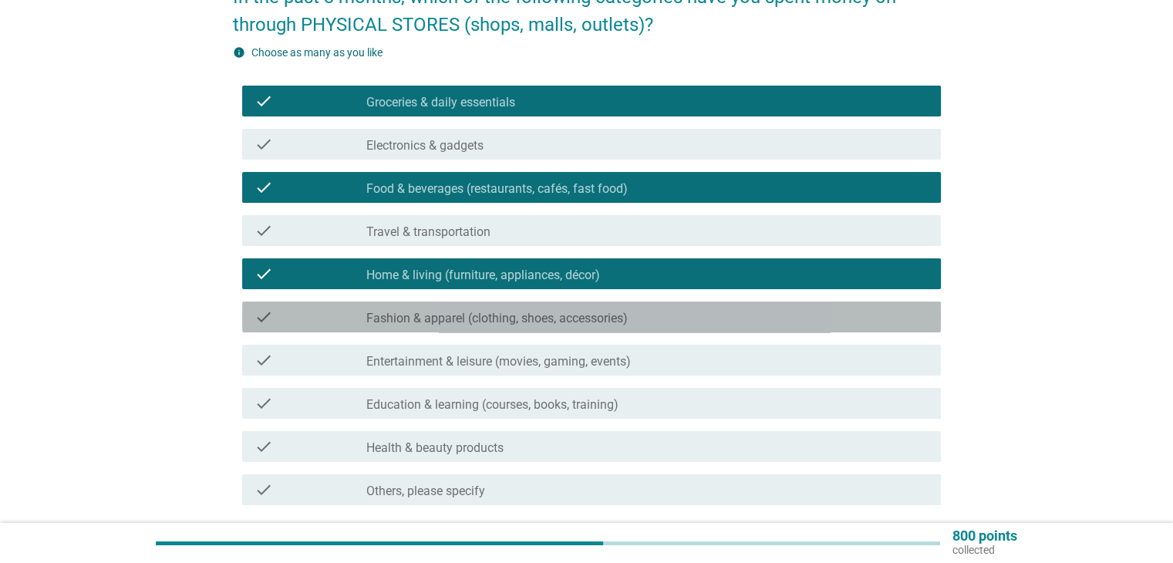
click at [382, 322] on label "Fashion & apparel (clothing, shoes, accessories)" at bounding box center [496, 318] width 261 height 15
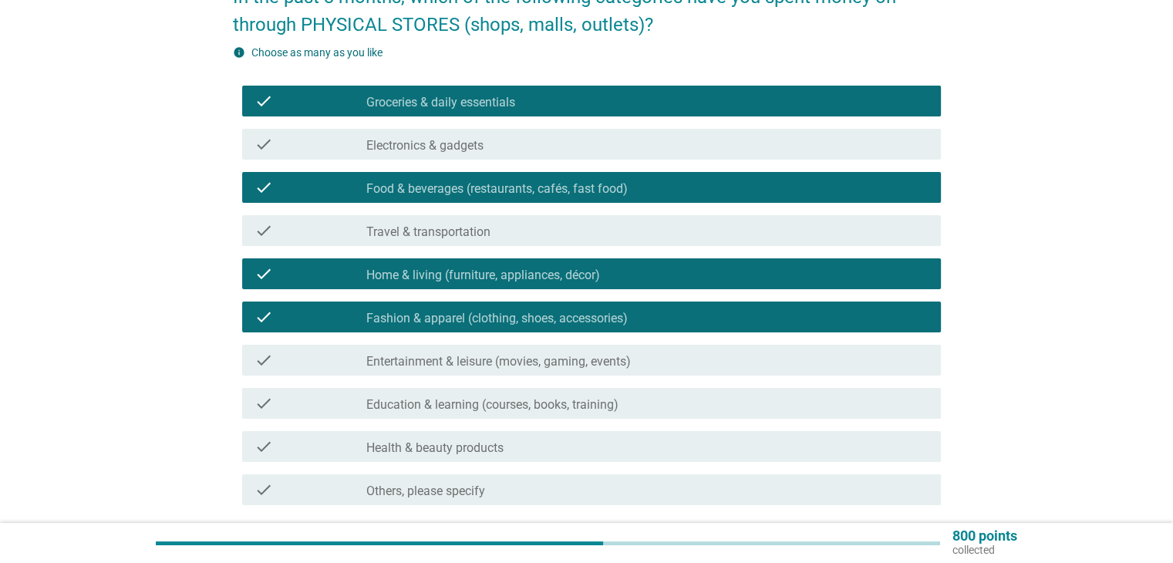
scroll to position [231, 0]
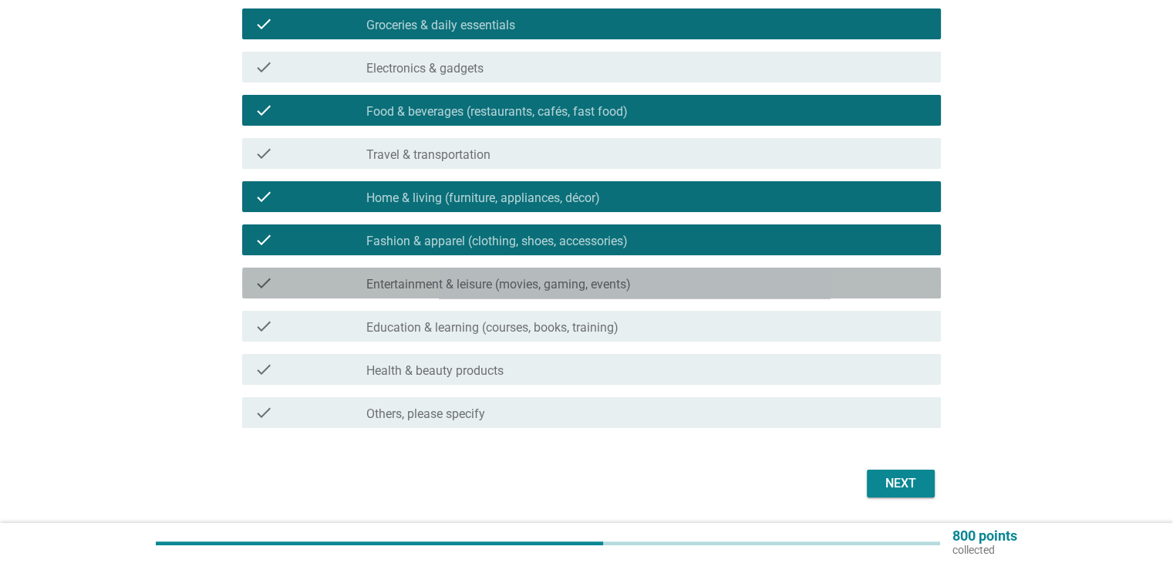
click at [456, 284] on label "Entertainment & leisure (movies, gaming, events)" at bounding box center [498, 284] width 264 height 15
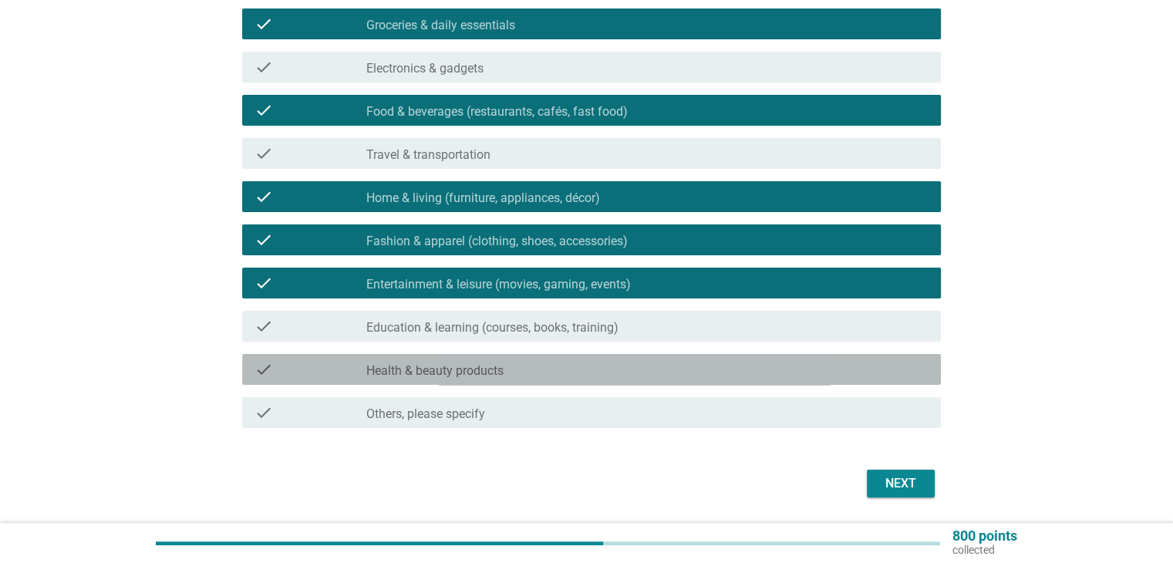
click at [564, 368] on div "check_box_outline_blank Health & beauty products" at bounding box center [646, 369] width 561 height 19
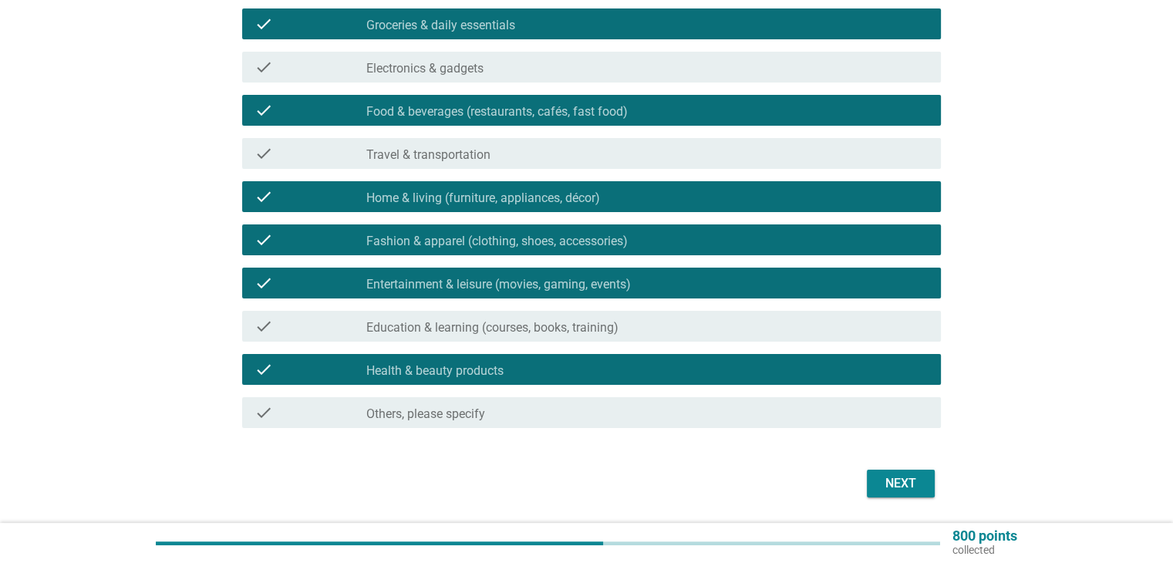
click at [575, 482] on div "Next" at bounding box center [900, 483] width 43 height 19
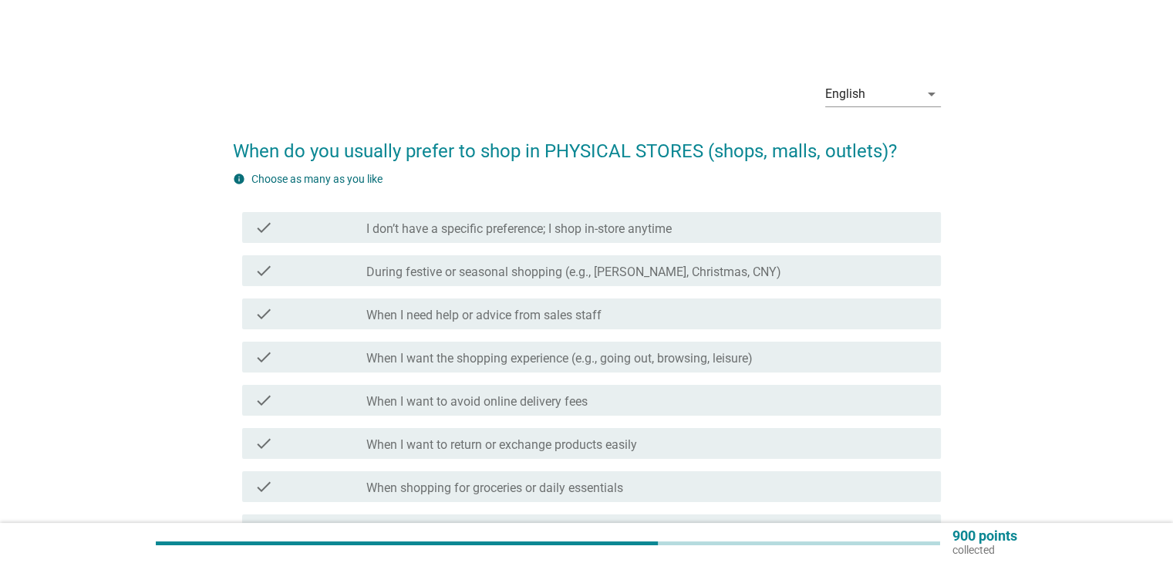
click at [66, 241] on div "English arrow_drop_down When do you usually prefer to shop in PHYSICAL STORES (…" at bounding box center [586, 430] width 1099 height 747
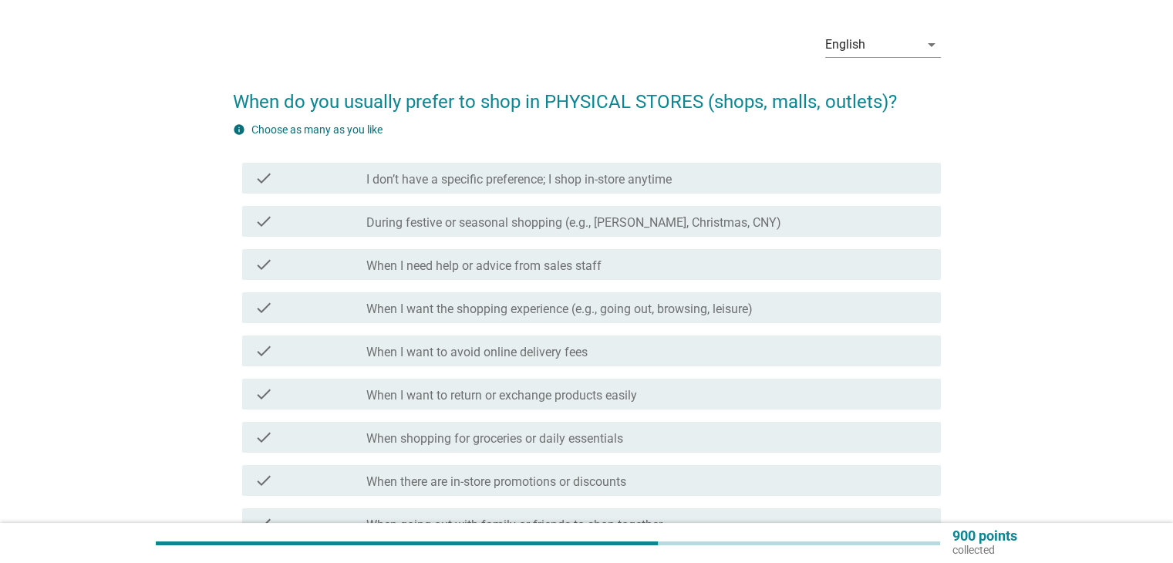
scroll to position [77, 0]
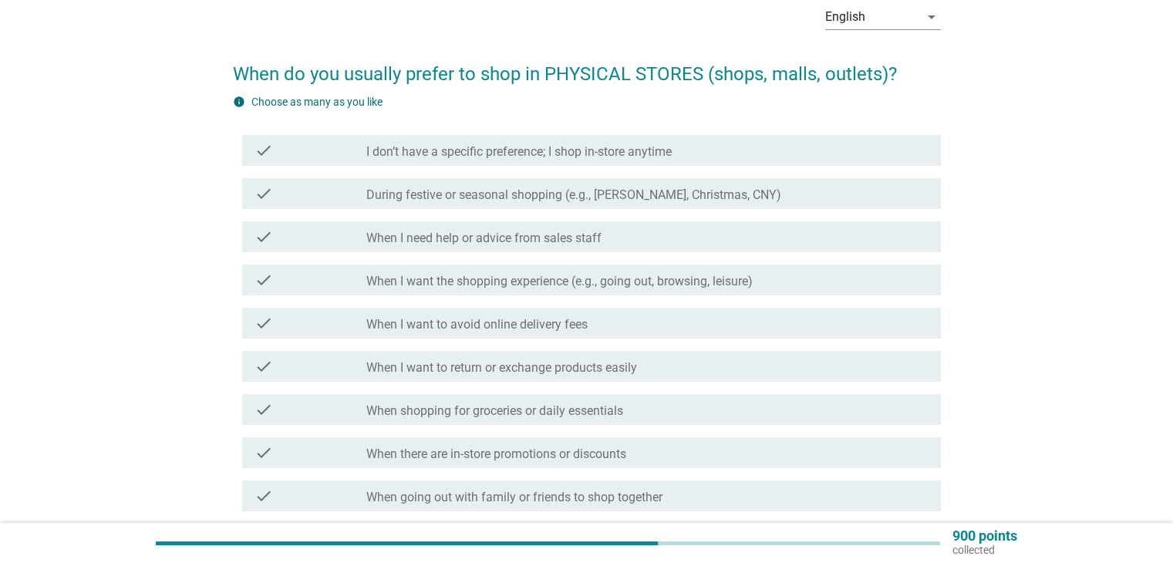
click at [66, 243] on div "English arrow_drop_down When do you usually prefer to shop in PHYSICAL STORES (…" at bounding box center [586, 353] width 1099 height 747
click at [575, 150] on label "I don’t have a specific preference; I shop in-store anytime" at bounding box center [518, 151] width 305 height 15
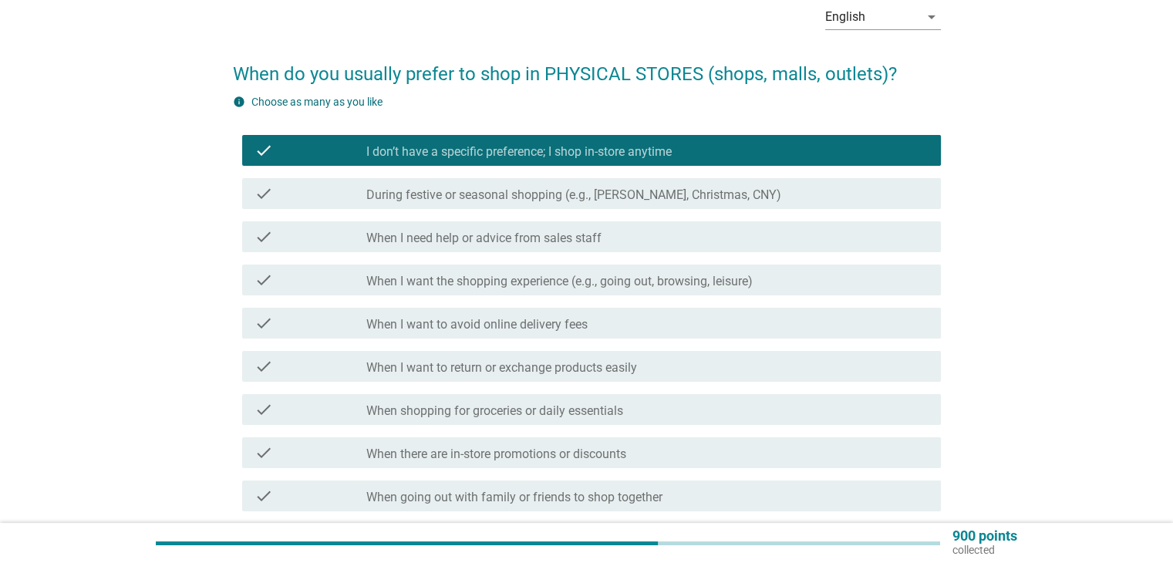
click at [487, 207] on div "check check_box_outline_blank During festive or seasonal shopping (e.g., [PERSO…" at bounding box center [591, 193] width 699 height 31
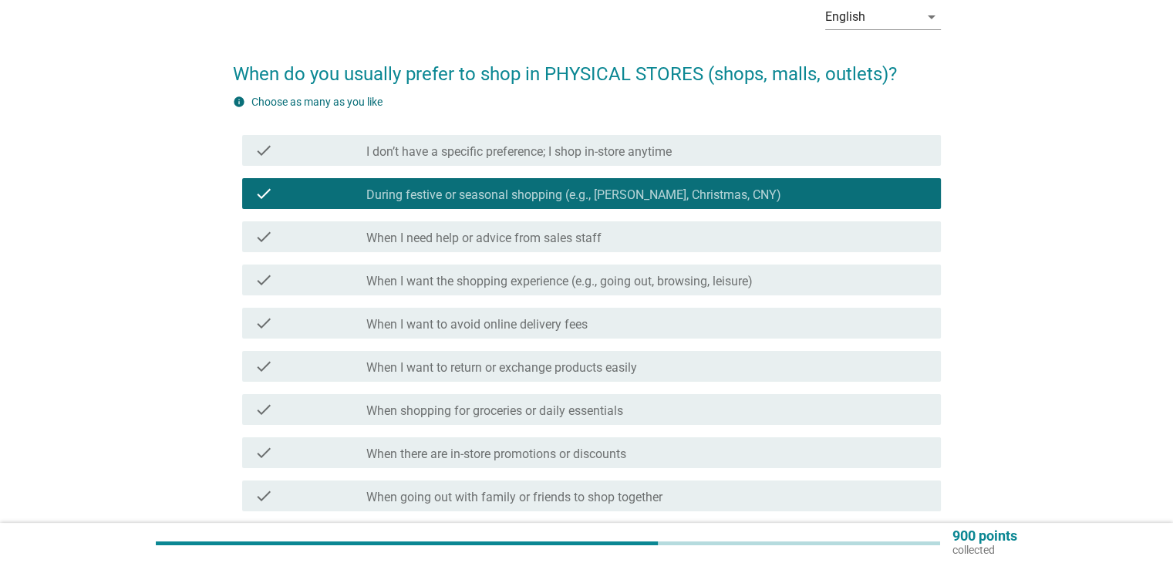
click at [486, 161] on div "check check_box I don’t have a specific preference; I shop in-store anytime" at bounding box center [591, 150] width 699 height 31
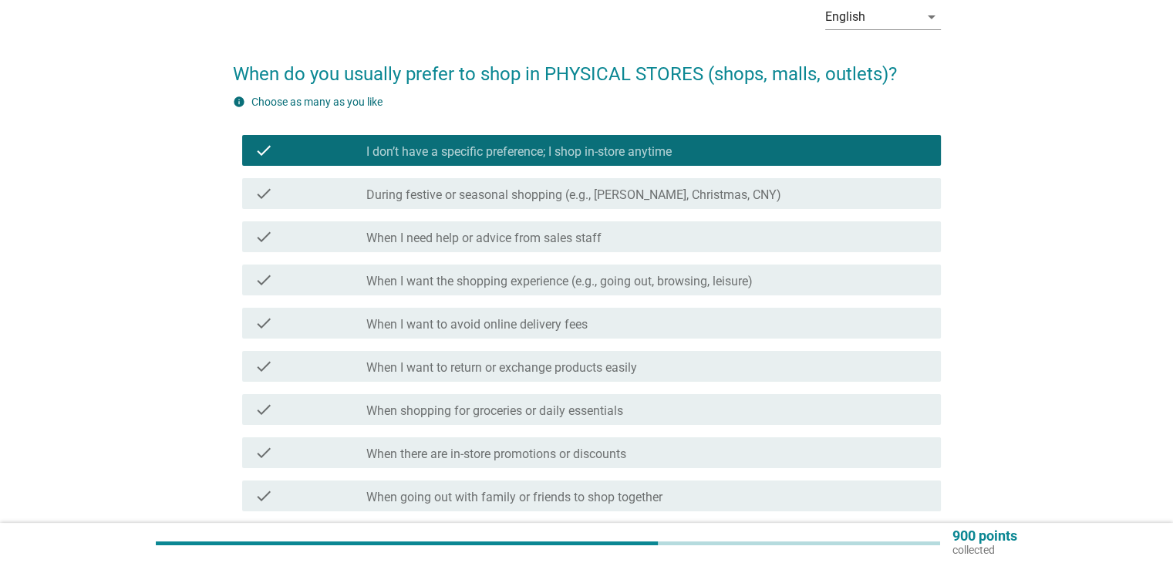
click at [481, 181] on div "check check_box_outline_blank During festive or seasonal shopping (e.g., [PERSO…" at bounding box center [591, 193] width 699 height 31
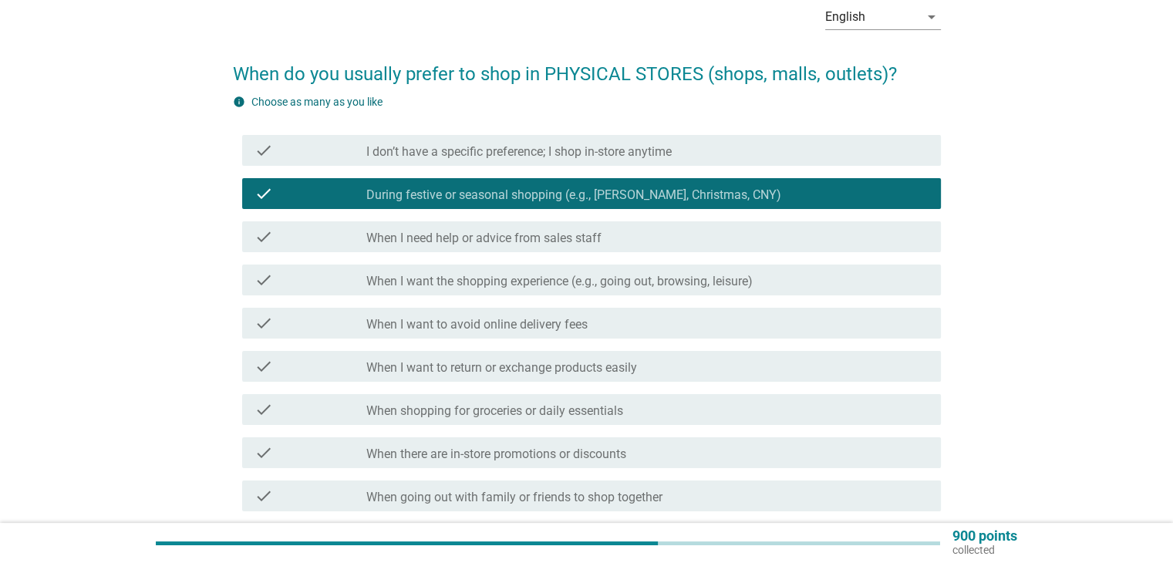
click at [121, 288] on div "English arrow_drop_down When do you usually prefer to shop in PHYSICAL STORES (…" at bounding box center [586, 353] width 1099 height 747
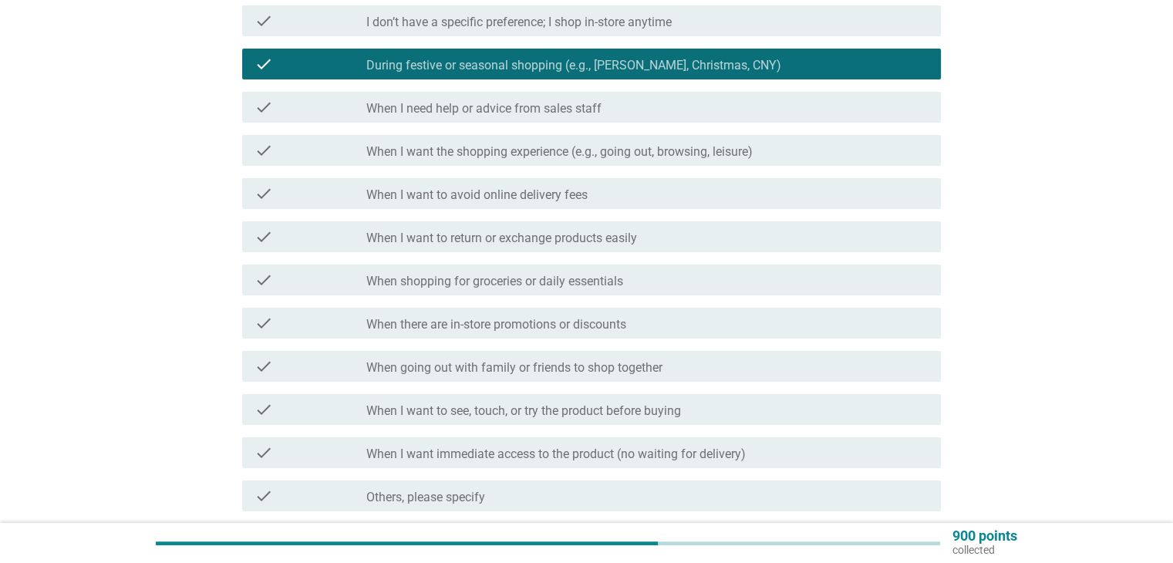
scroll to position [231, 0]
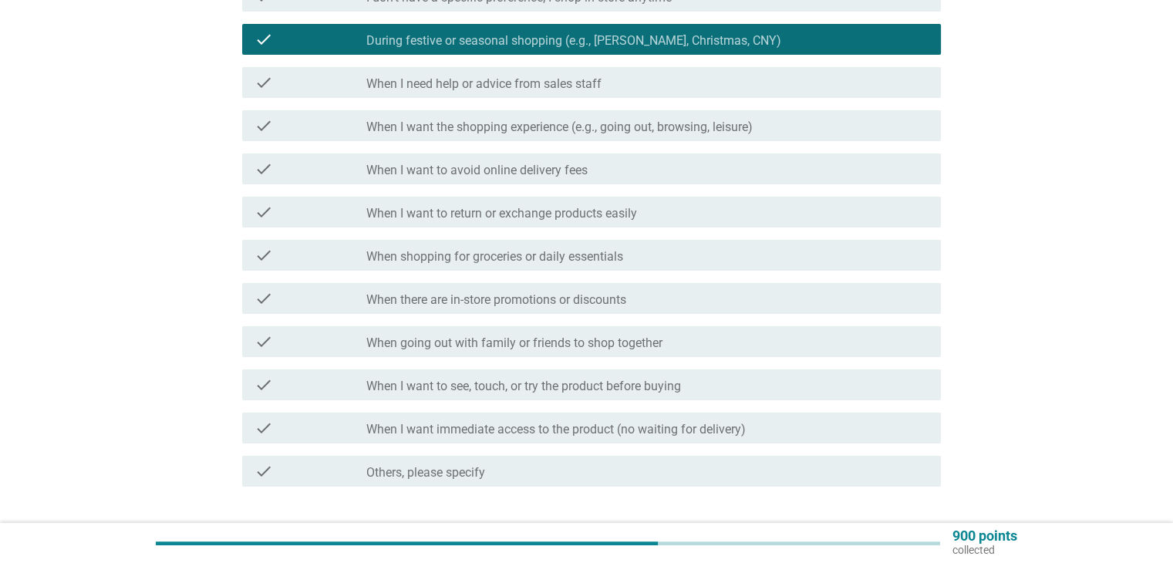
click at [120, 285] on div "English arrow_drop_down When do you usually prefer to shop in PHYSICAL STORES (…" at bounding box center [586, 199] width 1099 height 747
click at [575, 381] on label "When I want to see, touch, or try the product before buying" at bounding box center [523, 386] width 315 height 15
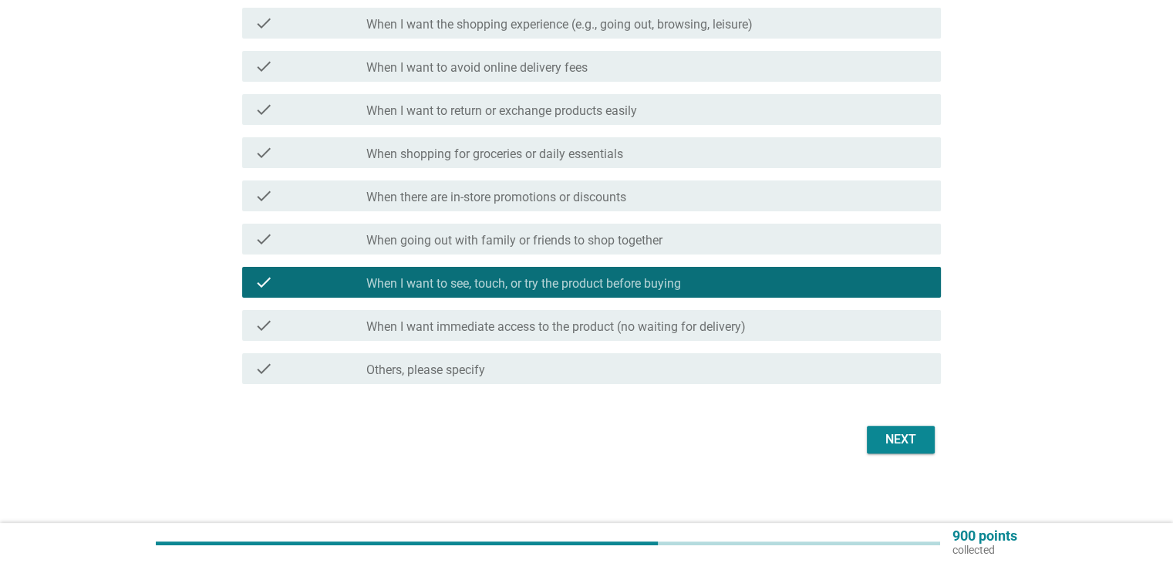
scroll to position [338, 0]
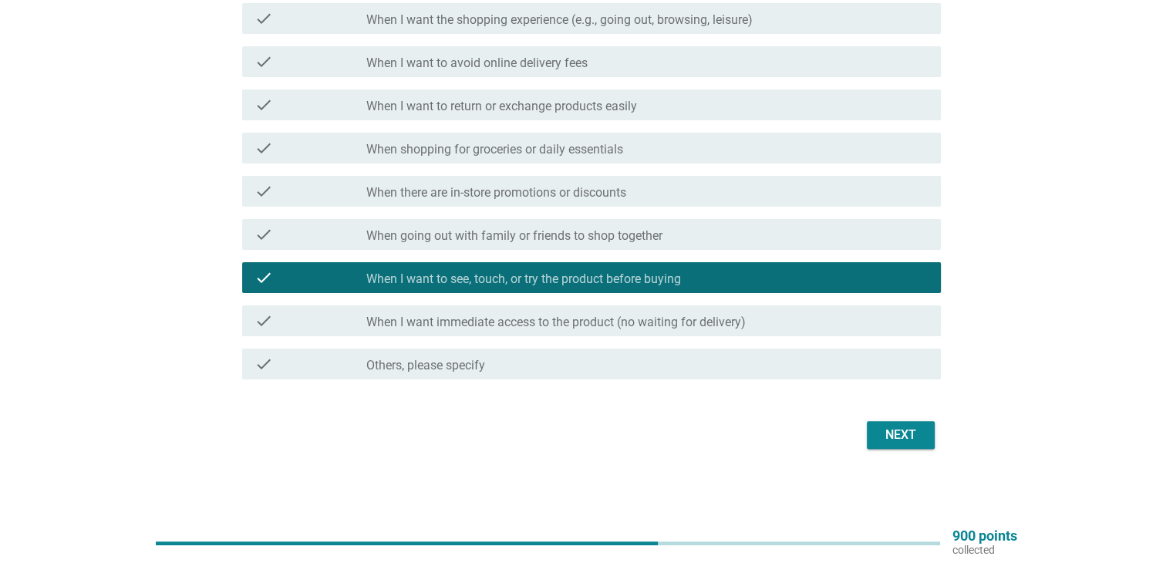
click at [575, 442] on div "Next" at bounding box center [900, 435] width 43 height 19
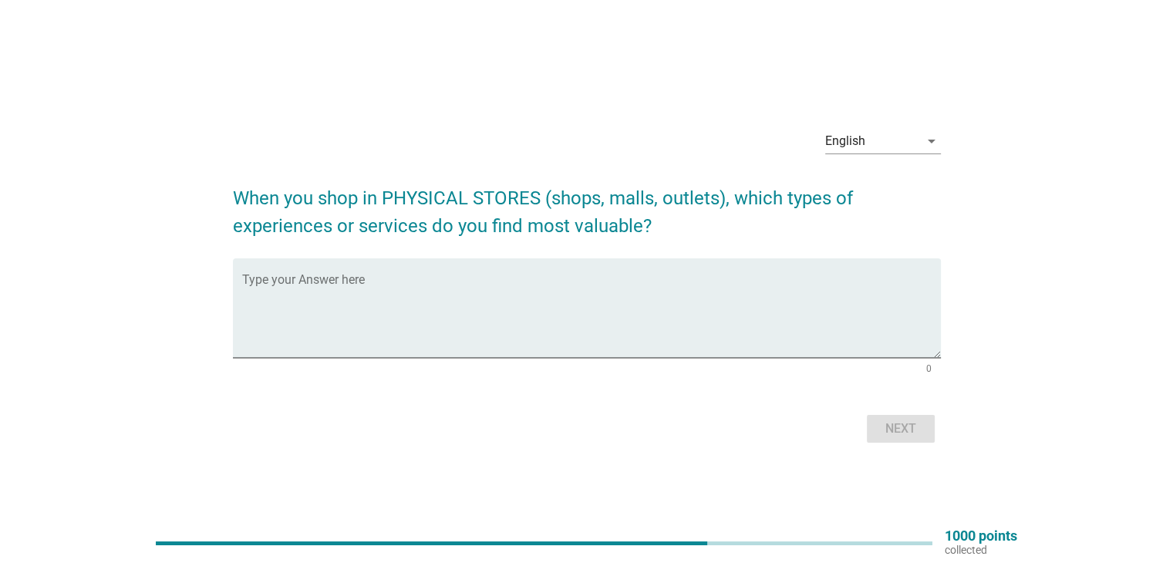
click at [48, 322] on div "English arrow_drop_down When you shop in PHYSICAL STORES (shops, malls, outlets…" at bounding box center [586, 281] width 1099 height 355
click at [288, 288] on textarea "Type your Answer here" at bounding box center [591, 317] width 699 height 81
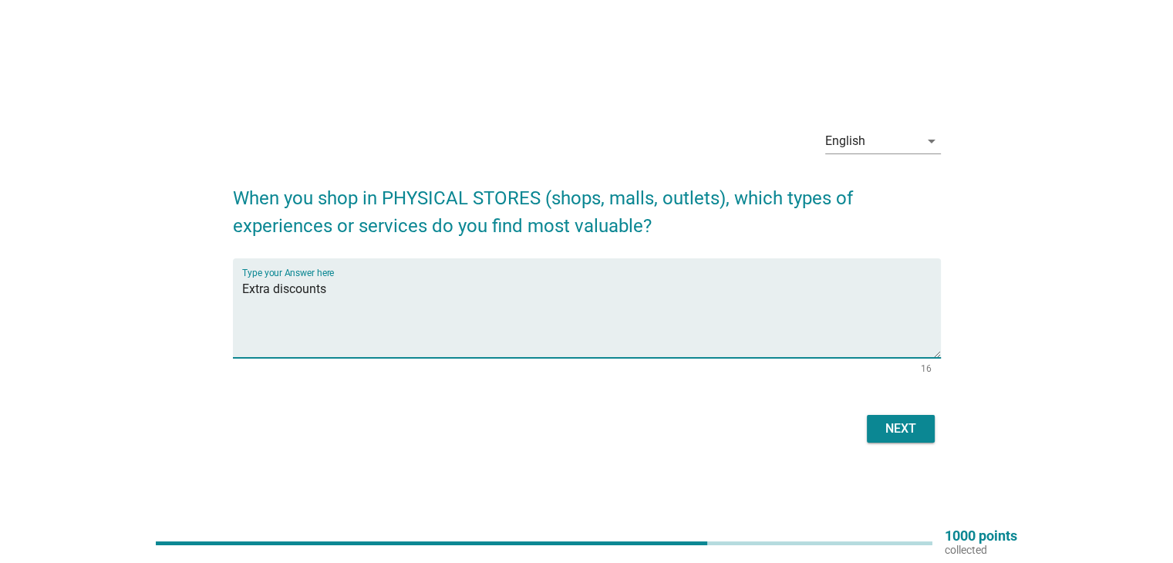
type textarea "Extra discounts"
click at [575, 426] on div "Next" at bounding box center [900, 428] width 43 height 19
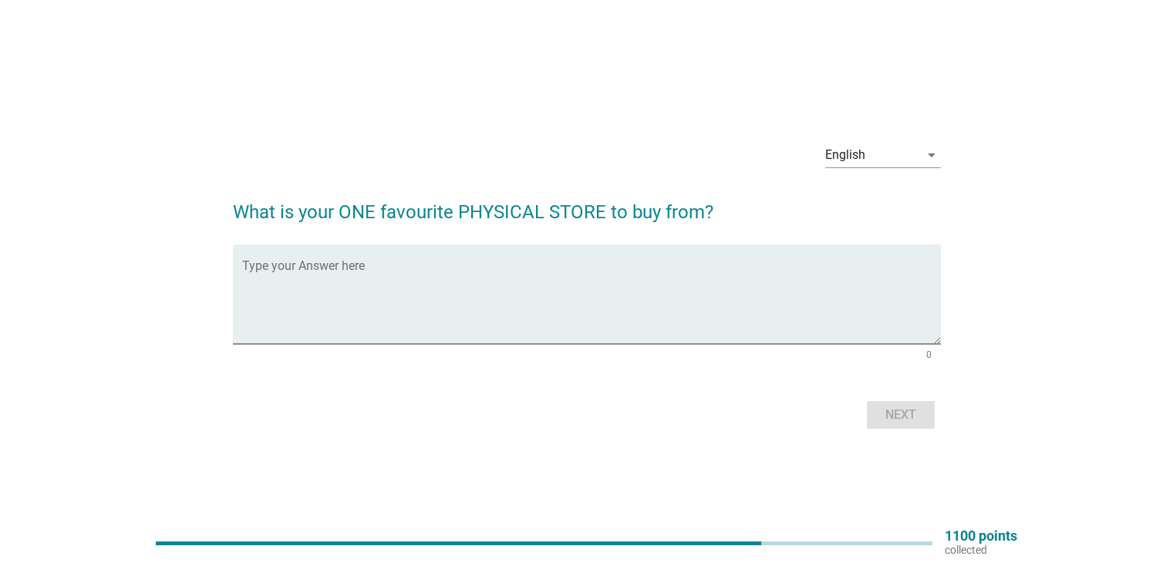
click at [575, 477] on div "English arrow_drop_down What is your ONE favourite PHYSICAL STORE to buy from? …" at bounding box center [586, 281] width 1173 height 563
click at [575, 249] on div "Type your Answer here" at bounding box center [591, 293] width 699 height 99
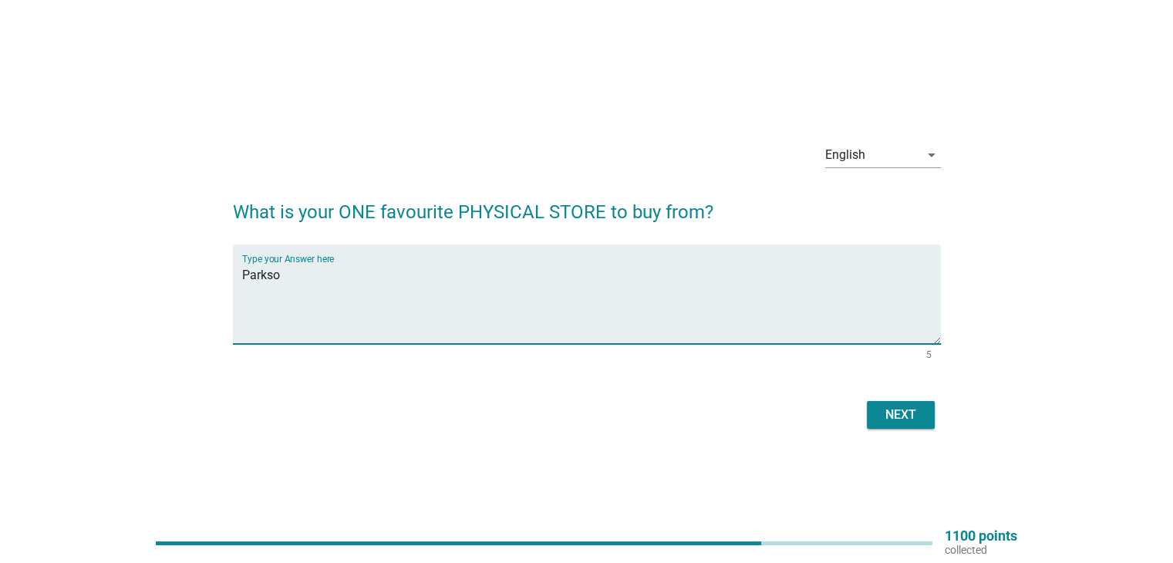
type textarea "Parkson"
drag, startPoint x: 349, startPoint y: 281, endPoint x: 145, endPoint y: 284, distance: 203.6
click at [145, 284] on div "English arrow_drop_down What is your ONE favourite PHYSICAL STORE to buy from? …" at bounding box center [586, 282] width 1099 height 328
type textarea "J"
type textarea "Uniqlo"
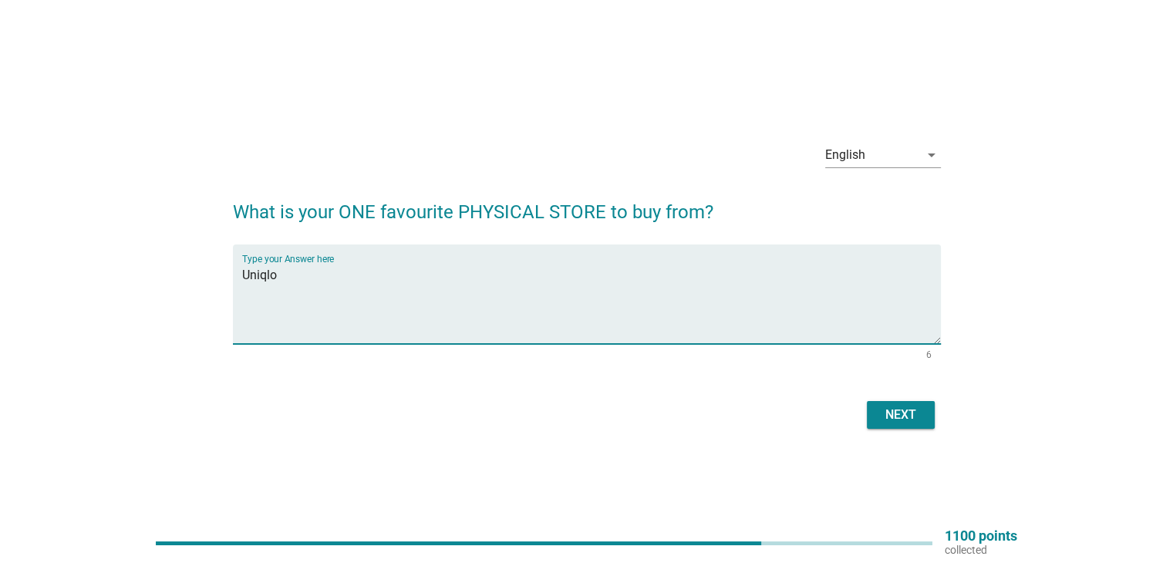
click at [575, 423] on button "Next" at bounding box center [901, 415] width 68 height 28
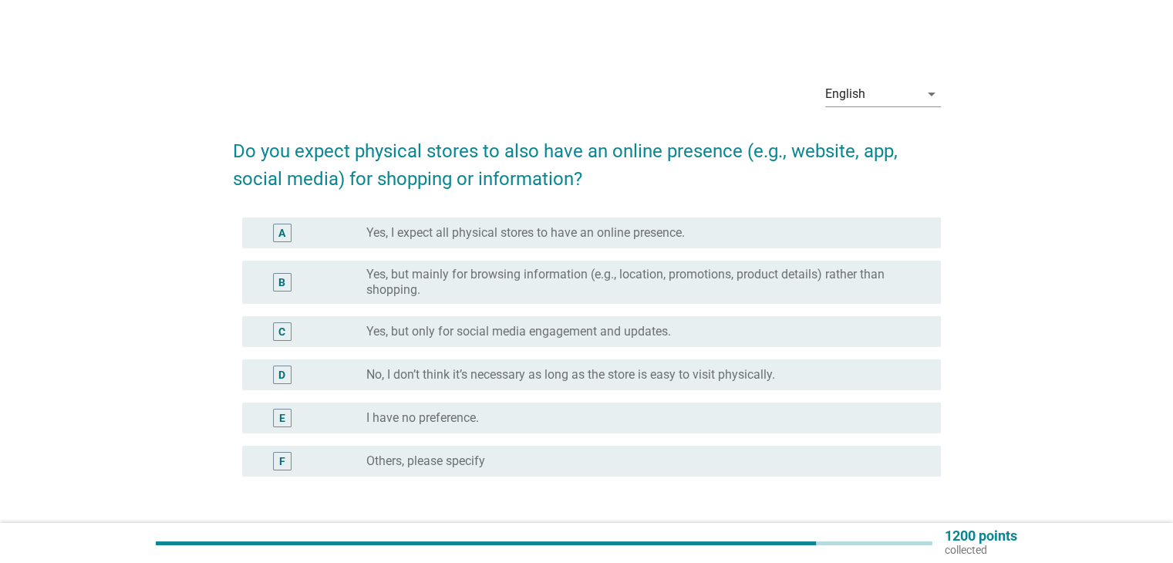
click at [484, 241] on div "radio_button_unchecked Yes, I expect all physical stores to have an online pres…" at bounding box center [646, 233] width 561 height 19
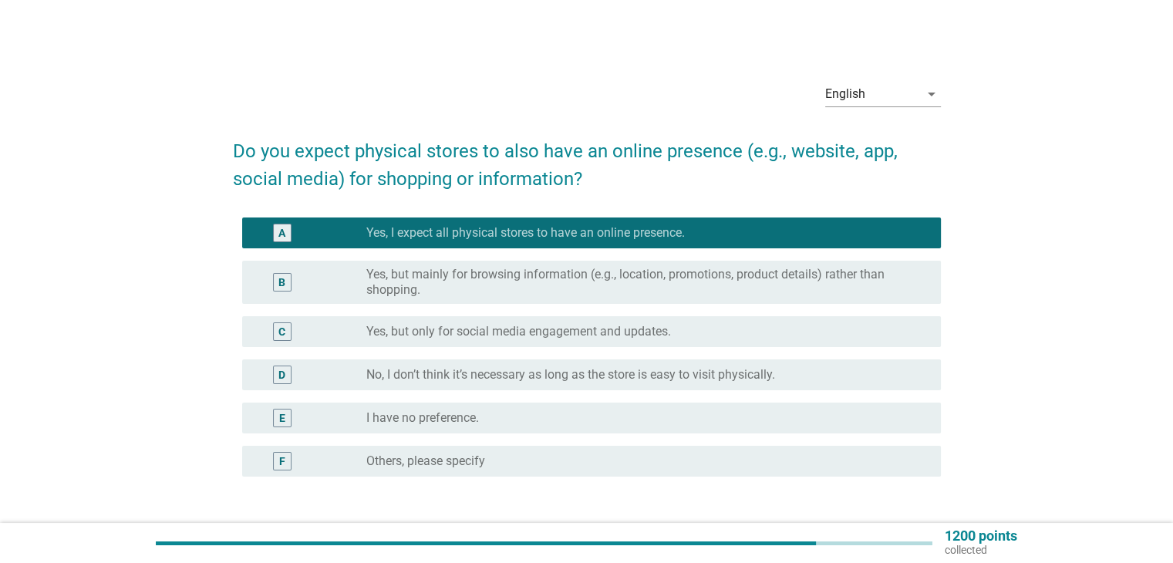
click at [197, 295] on div "English arrow_drop_down Do you expect physical stores to also have an online pr…" at bounding box center [586, 319] width 1099 height 524
click at [473, 281] on label "Yes, but mainly for browsing information (e.g., location, promotions, product d…" at bounding box center [640, 282] width 549 height 31
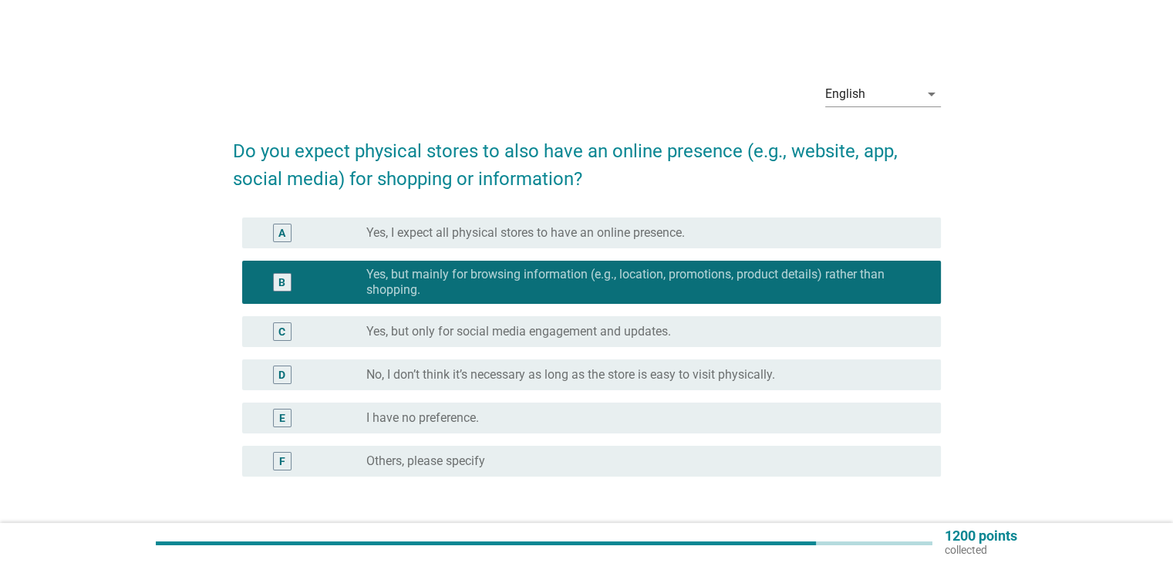
click at [506, 234] on label "Yes, I expect all physical stores to have an online presence." at bounding box center [525, 232] width 318 height 15
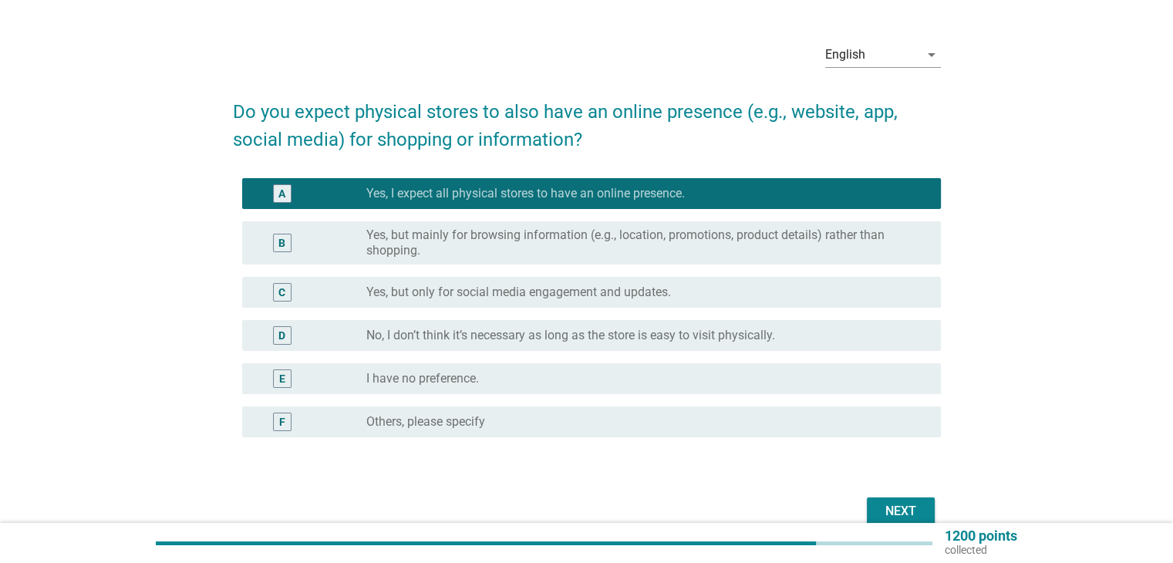
scroll to position [77, 0]
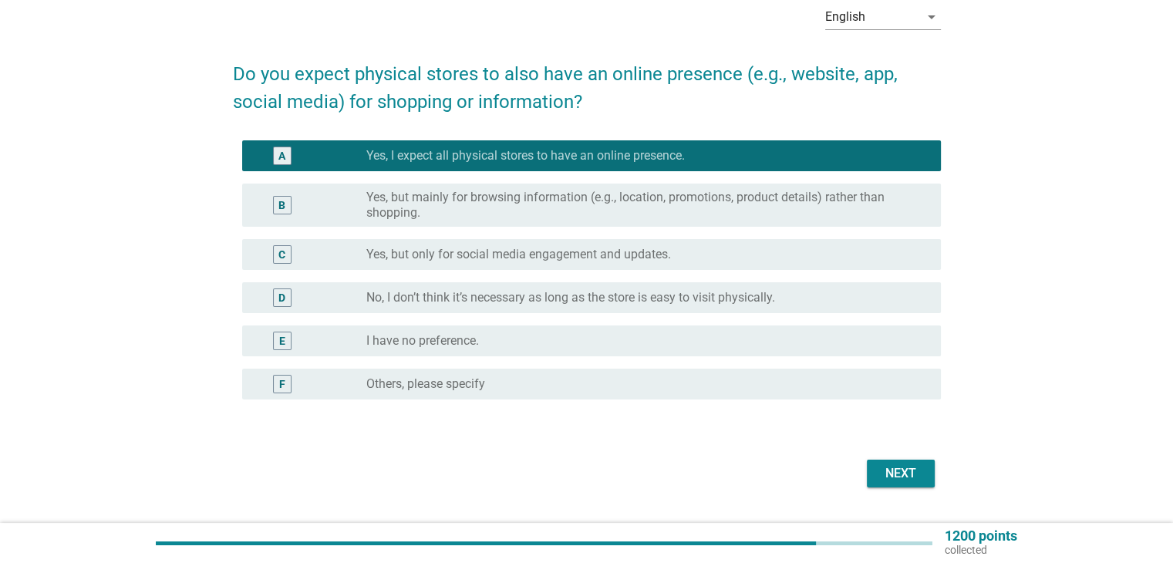
click at [575, 474] on div "Next" at bounding box center [900, 473] width 43 height 19
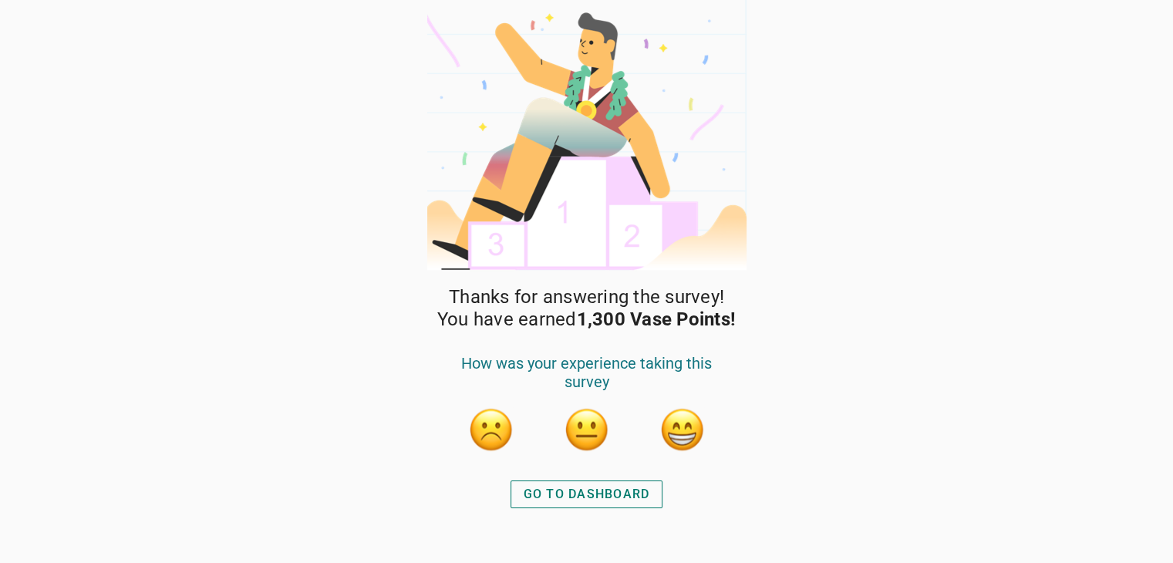
click at [575, 499] on div "GO TO DASHBOARD" at bounding box center [587, 494] width 126 height 19
